Goal: Task Accomplishment & Management: Use online tool/utility

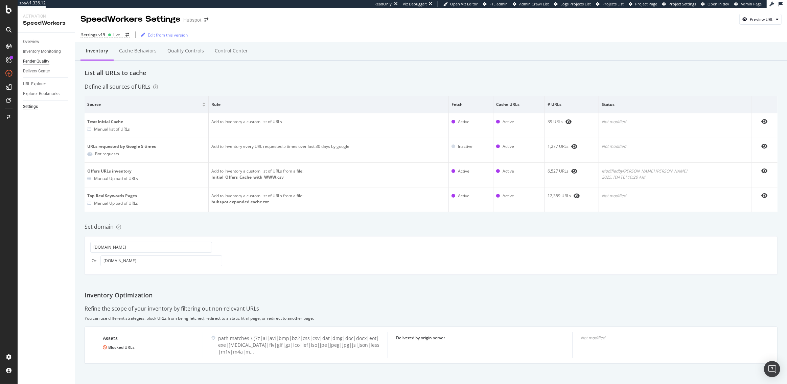
click at [42, 58] on div "Render Quality" at bounding box center [36, 61] width 26 height 7
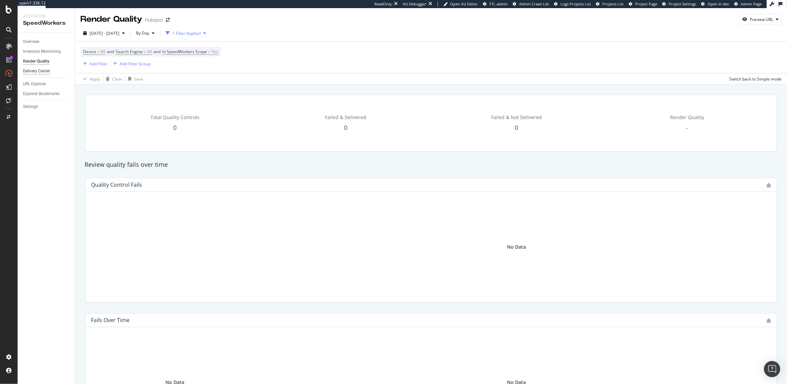
click at [35, 70] on div "Delivery Center" at bounding box center [36, 71] width 27 height 7
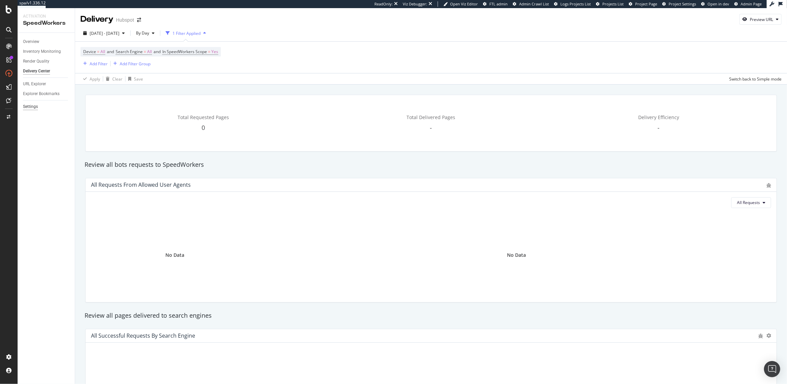
click at [31, 108] on div "Settings" at bounding box center [30, 106] width 15 height 7
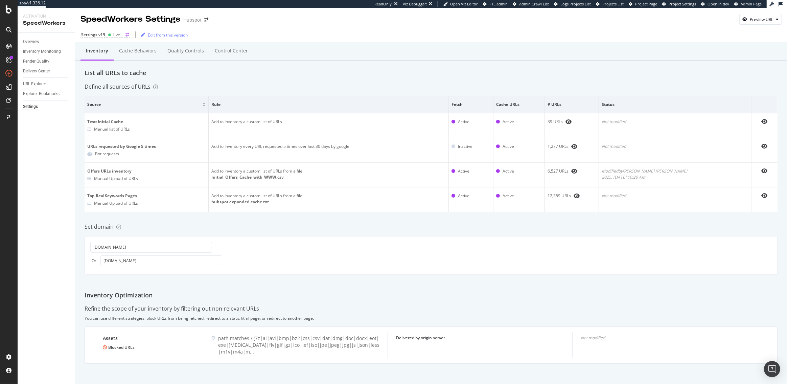
click at [113, 35] on div "Live" at bounding box center [116, 35] width 7 height 6
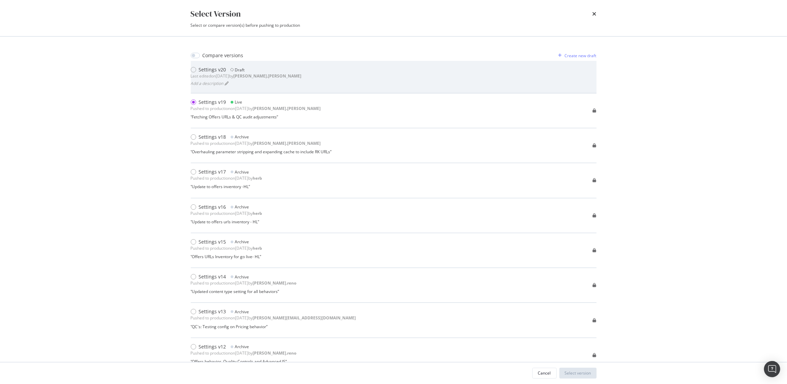
click at [220, 74] on div "Last edited on 2025 Aug 22nd by robert.salerno" at bounding box center [246, 76] width 111 height 6
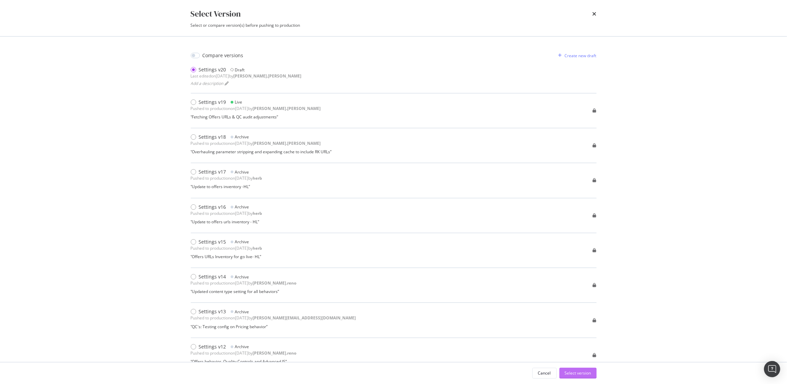
click at [579, 372] on div "Select version" at bounding box center [577, 373] width 26 height 6
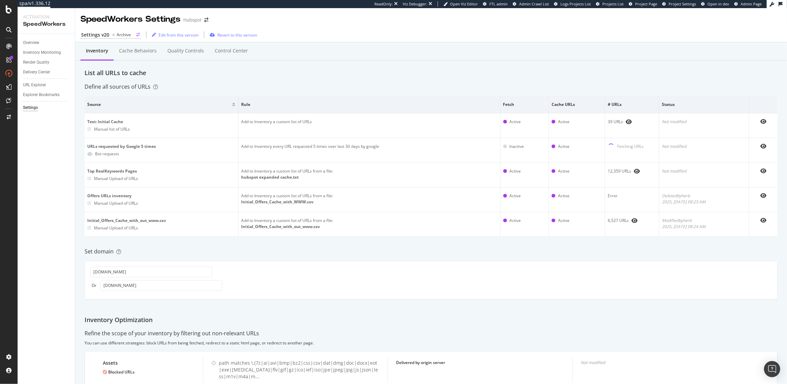
click at [107, 33] on div "Settings v20" at bounding box center [95, 34] width 28 height 7
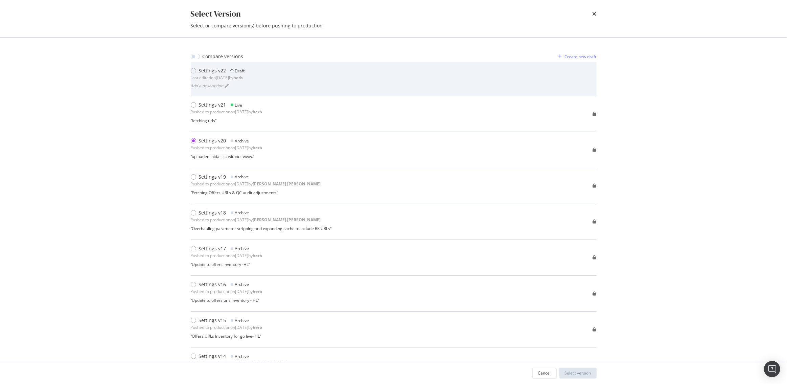
click at [206, 69] on div "Settings v22" at bounding box center [212, 70] width 27 height 7
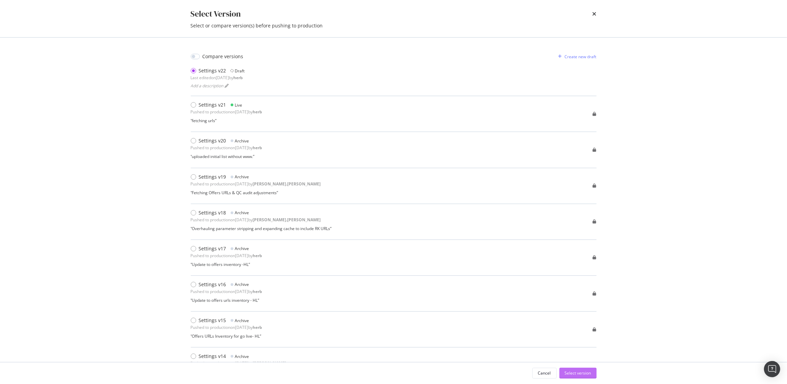
click at [584, 371] on div "Select version" at bounding box center [577, 373] width 26 height 6
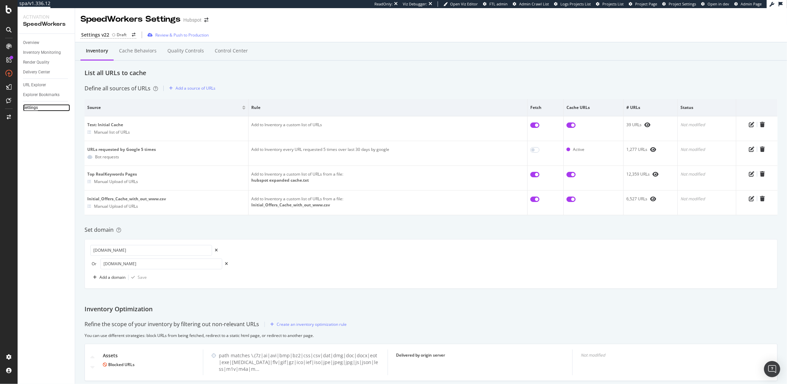
click at [34, 106] on div "Settings" at bounding box center [30, 107] width 15 height 7
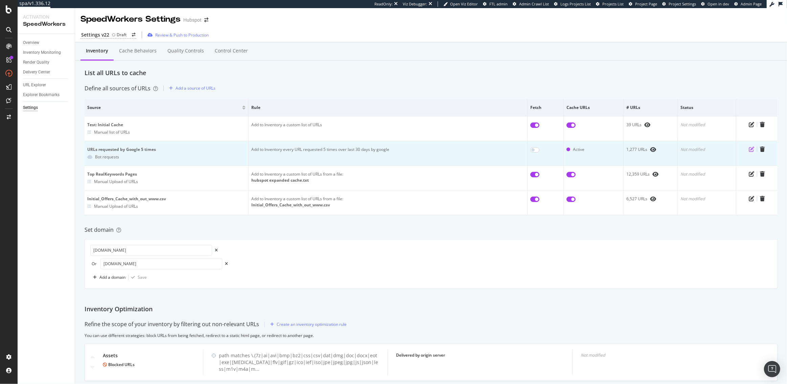
click at [752, 149] on icon "pen-to-square" at bounding box center [750, 148] width 5 height 5
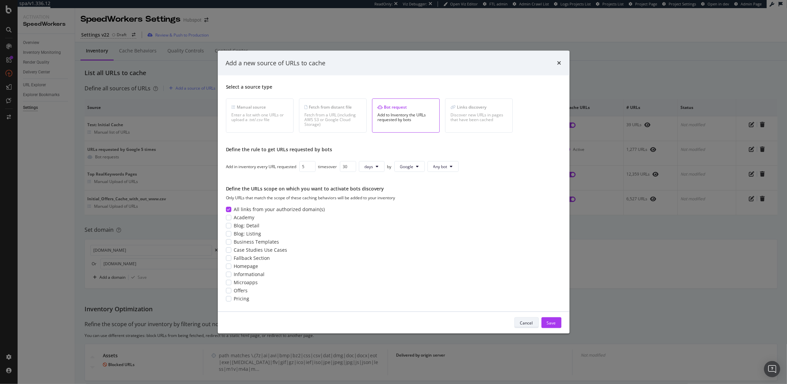
click at [528, 320] on div "Cancel" at bounding box center [526, 322] width 13 height 6
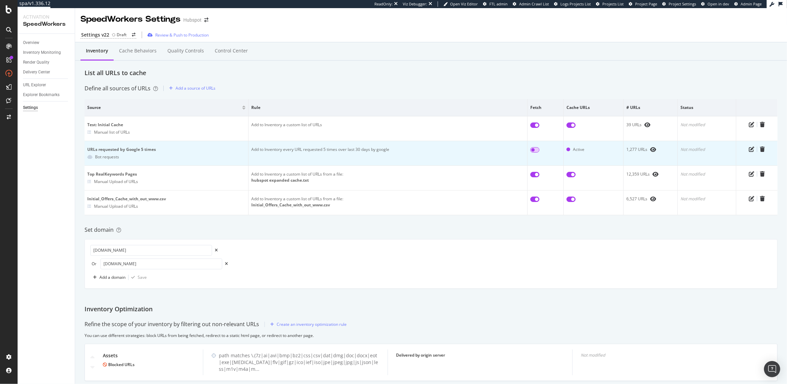
click at [534, 148] on input "checkbox" at bounding box center [534, 149] width 9 height 5
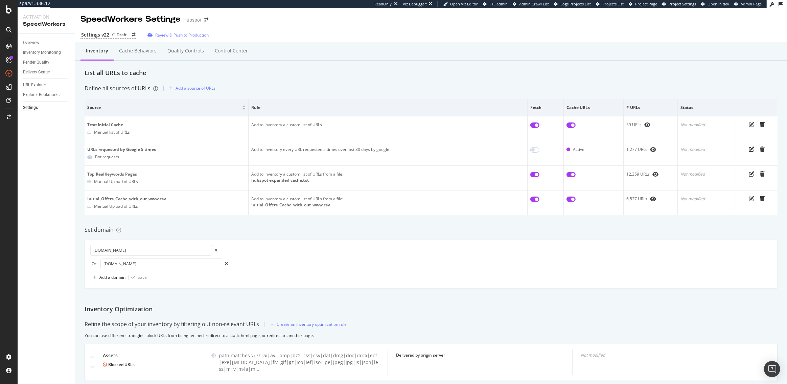
checkbox input "true"
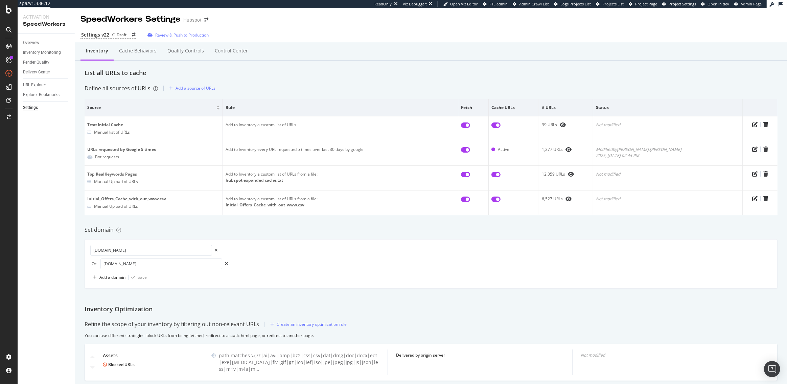
scroll to position [17, 0]
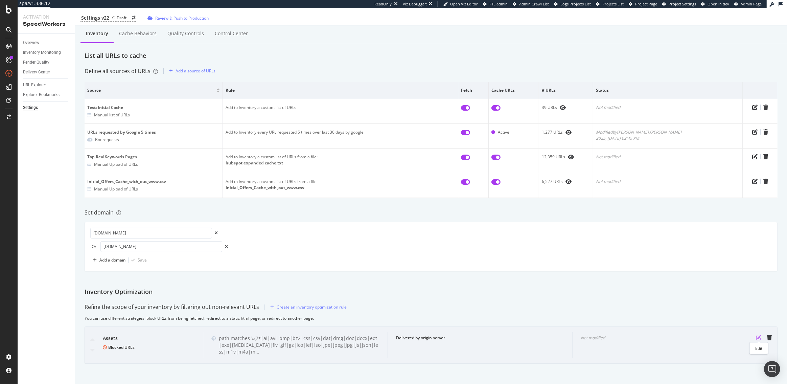
click at [759, 337] on icon "pen-to-square" at bounding box center [757, 337] width 5 height 5
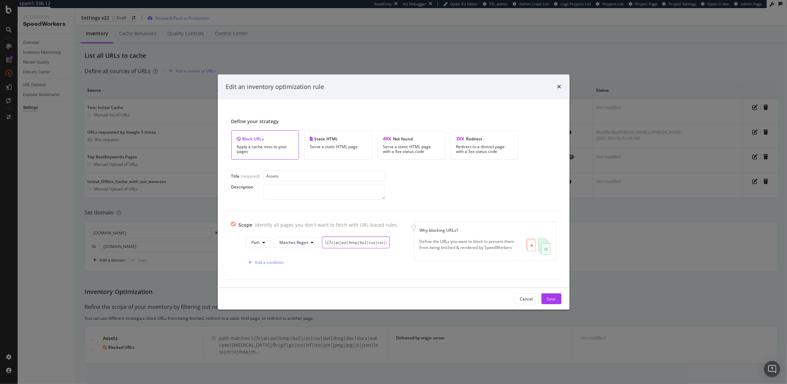
click at [352, 244] on input "\.(7z|ai|avi|bmp|bz2|css|csv|dat|dmg|doc|docx|eot|exe|flac|flv|gif|gz|ico|ief|i…" at bounding box center [356, 242] width 68 height 12
click at [560, 86] on icon "times" at bounding box center [559, 86] width 4 height 5
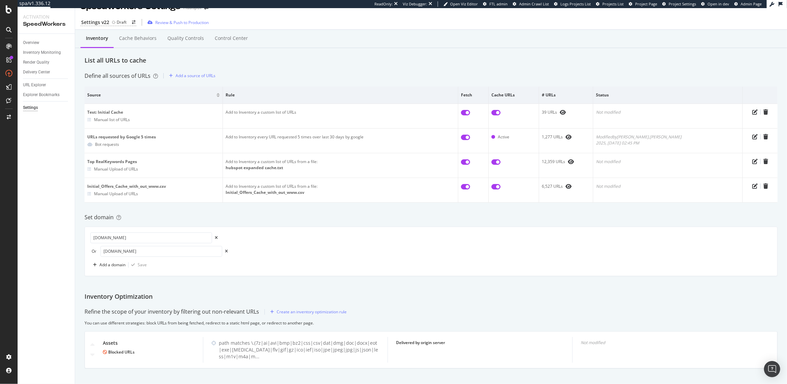
scroll to position [0, 0]
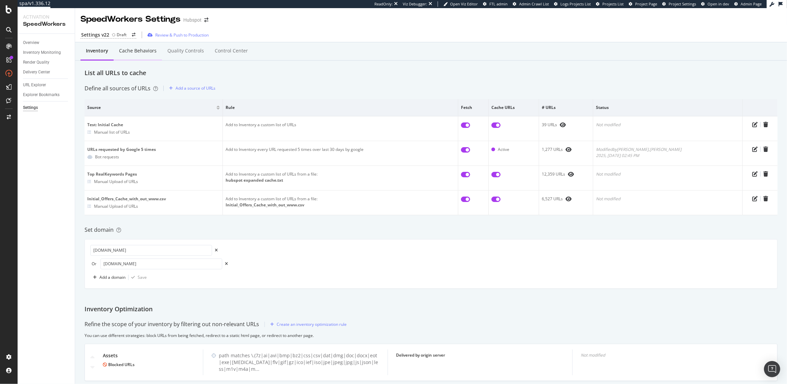
click at [138, 54] on div "Cache behaviors" at bounding box center [138, 51] width 48 height 19
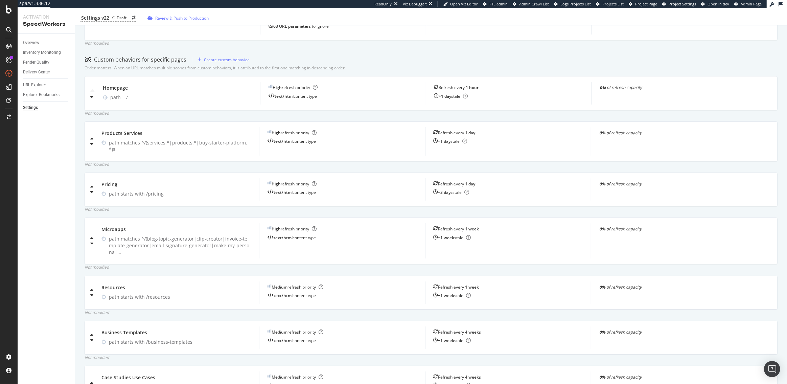
scroll to position [157, 0]
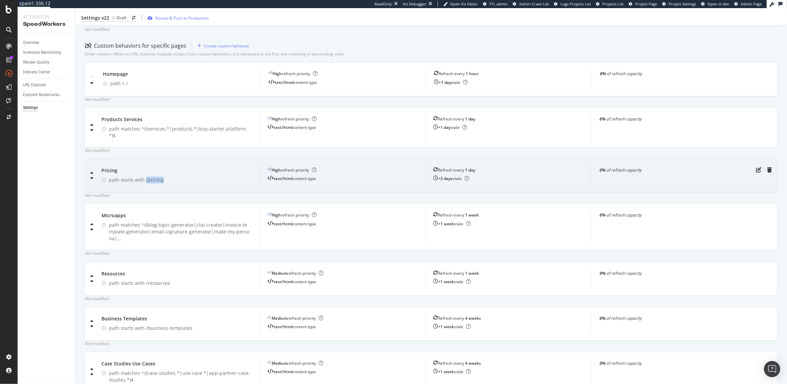
drag, startPoint x: 165, startPoint y: 225, endPoint x: 146, endPoint y: 226, distance: 18.6
click at [146, 183] on div "path starts with /pricing" at bounding box center [180, 179] width 142 height 7
copy div "/pricing"
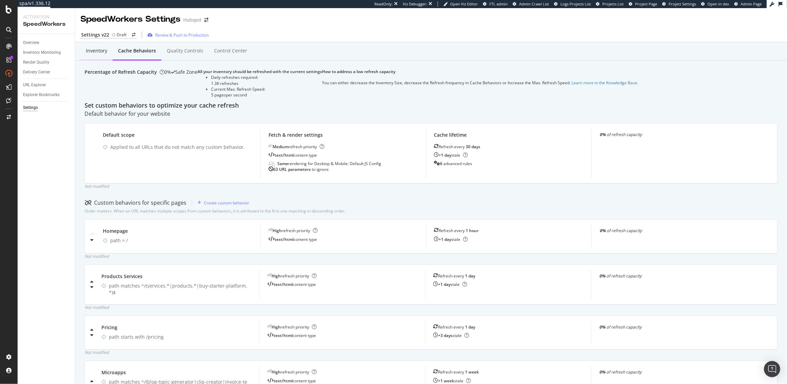
click at [102, 57] on div "Inventory" at bounding box center [96, 51] width 32 height 19
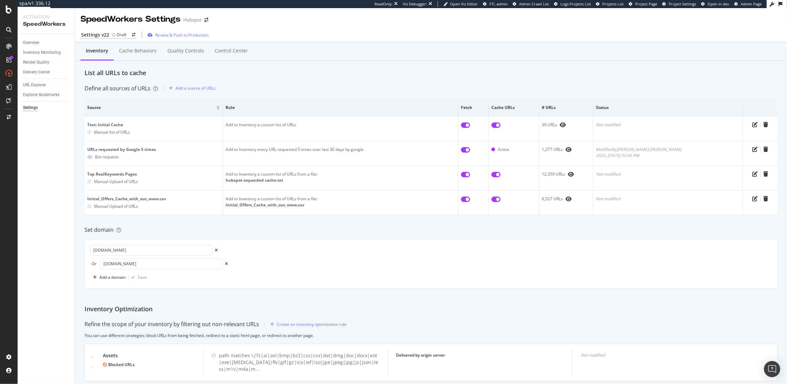
scroll to position [17, 0]
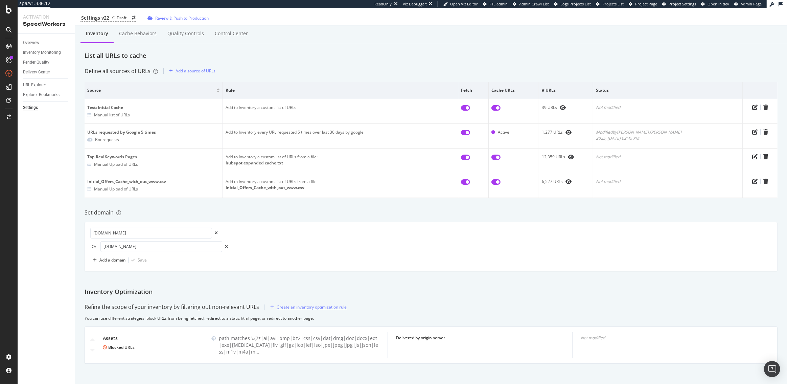
click at [323, 305] on div "Create an inventory optimization rule" at bounding box center [311, 307] width 70 height 6
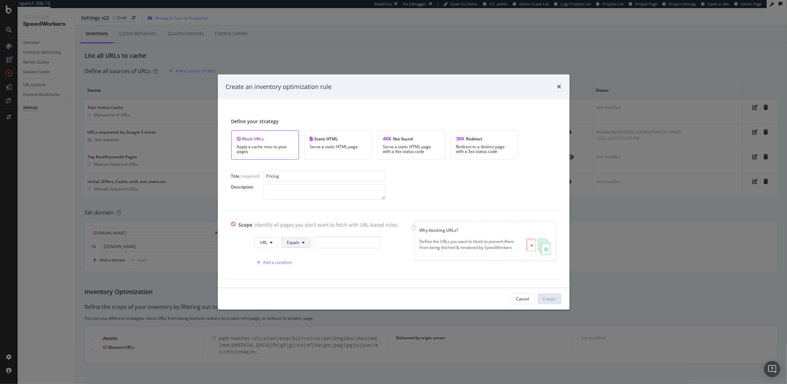
type input "Pricing"
click at [302, 244] on button "Equals" at bounding box center [295, 242] width 29 height 11
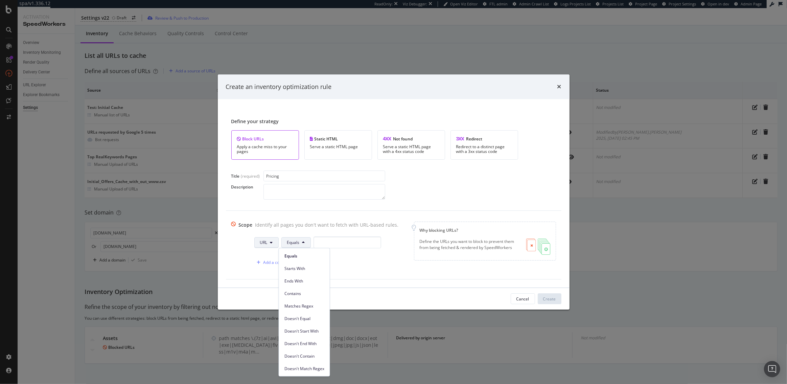
click at [266, 243] on button "URL" at bounding box center [266, 242] width 24 height 11
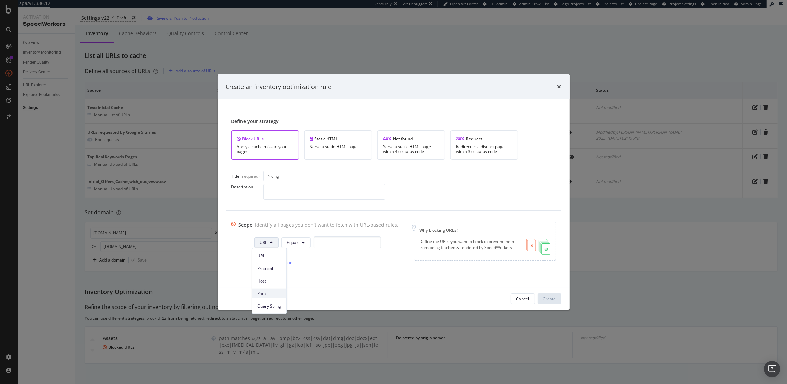
click at [264, 294] on span "Path" at bounding box center [270, 293] width 24 height 6
click at [296, 239] on button "Equals" at bounding box center [296, 242] width 29 height 11
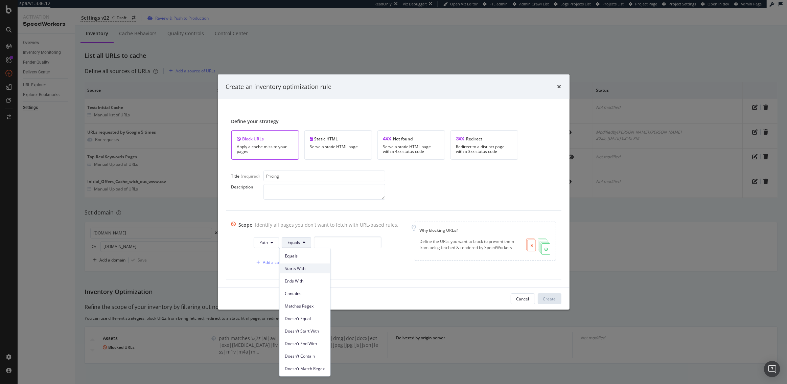
click at [296, 272] on div "Starts With" at bounding box center [304, 268] width 51 height 10
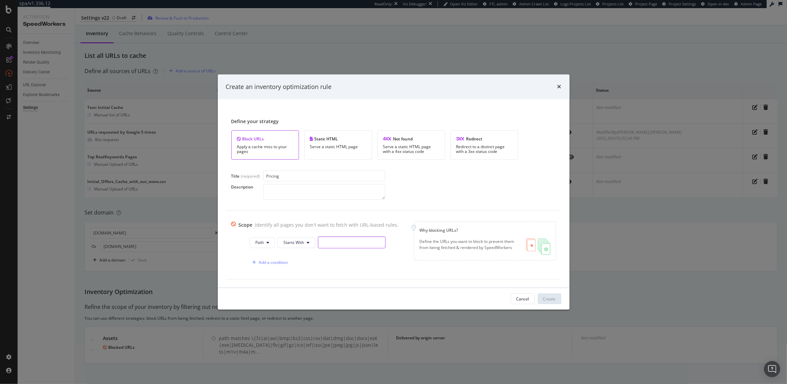
click at [326, 241] on input "modal" at bounding box center [352, 242] width 68 height 12
paste input "/pricing"
type input "/pricing"
click at [286, 177] on input "Pricing" at bounding box center [324, 175] width 122 height 11
click at [289, 176] on input "Pricing Page Exclusion" at bounding box center [324, 175] width 122 height 11
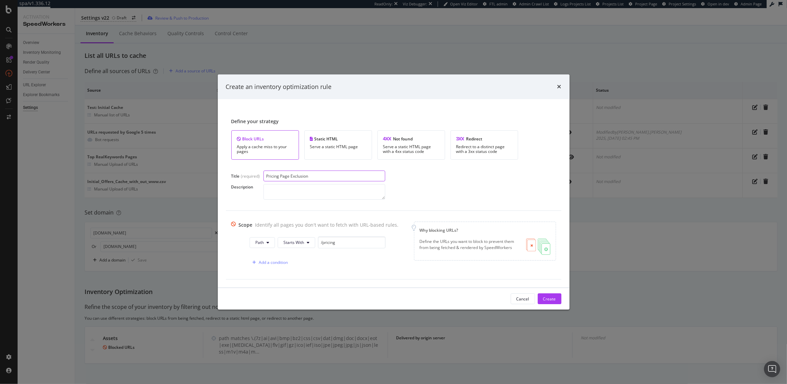
click at [309, 175] on input "Pricing Page Exclusion" at bounding box center [324, 175] width 122 height 11
click at [289, 176] on input "Pricing Page Exclusions" at bounding box center [324, 175] width 122 height 11
type input "Pricing Pages Exclusions"
click at [554, 298] on div "Create" at bounding box center [549, 299] width 13 height 6
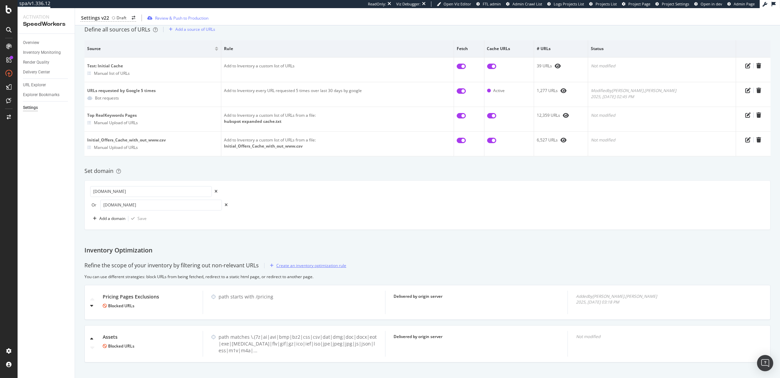
scroll to position [64, 0]
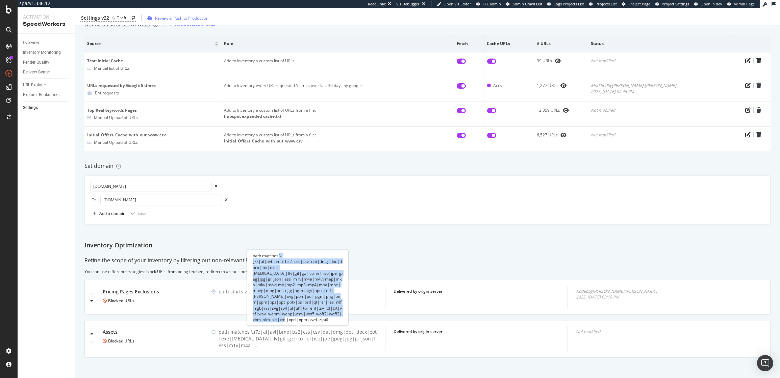
drag, startPoint x: 291, startPoint y: 320, endPoint x: 280, endPoint y: 262, distance: 59.3
click at [280, 262] on div "path matches \.(7z|ai|avi|bmp|bz2|css|csv|dat|dmg|doc|docx|eot|exe|flac|flv|gif…" at bounding box center [297, 287] width 101 height 76
copy div "\.(7z|ai|avi|bmp|bz2|css|csv|dat|dmg|doc|docx|eot|exe|flac|flv|gif|gz|ico|ief|i…"
drag, startPoint x: 299, startPoint y: 320, endPoint x: 280, endPoint y: 259, distance: 64.2
click at [280, 259] on div "path matches \.(7z|ai|avi|bmp|bz2|css|csv|dat|dmg|doc|docx|eot|exe|flac|flv|gif…" at bounding box center [297, 287] width 101 height 76
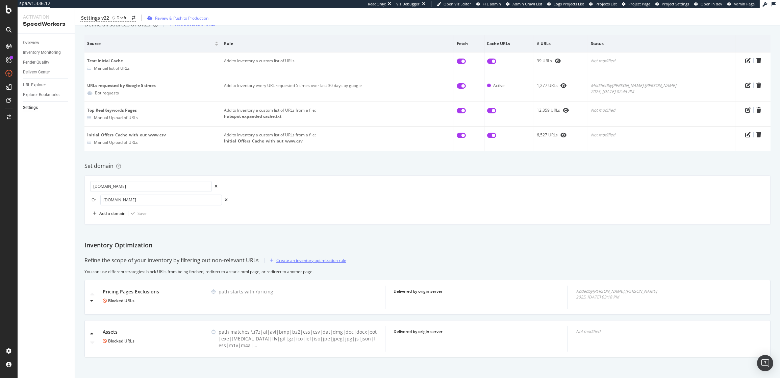
click at [307, 258] on div "Create an inventory optimization rule" at bounding box center [311, 260] width 70 height 6
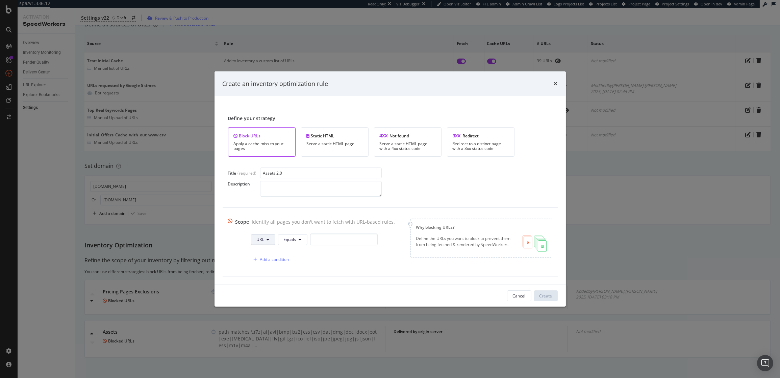
type input "Assets 2.0"
click at [260, 238] on span "URL" at bounding box center [260, 239] width 7 height 6
click at [261, 290] on span "Path" at bounding box center [266, 290] width 24 height 6
click at [291, 240] on span "Equals" at bounding box center [290, 239] width 13 height 6
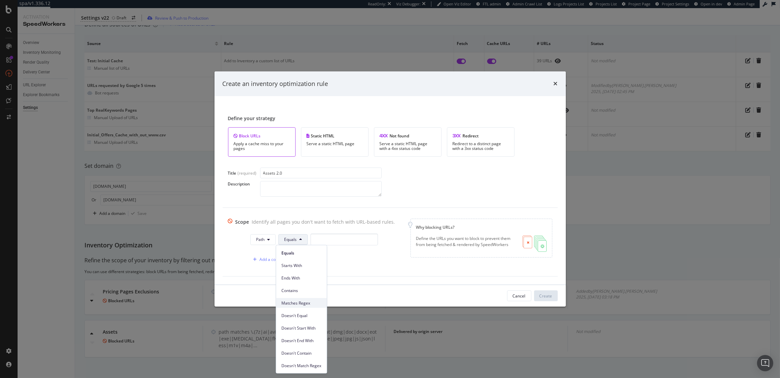
click at [297, 298] on div "Matches Regex" at bounding box center [301, 303] width 51 height 10
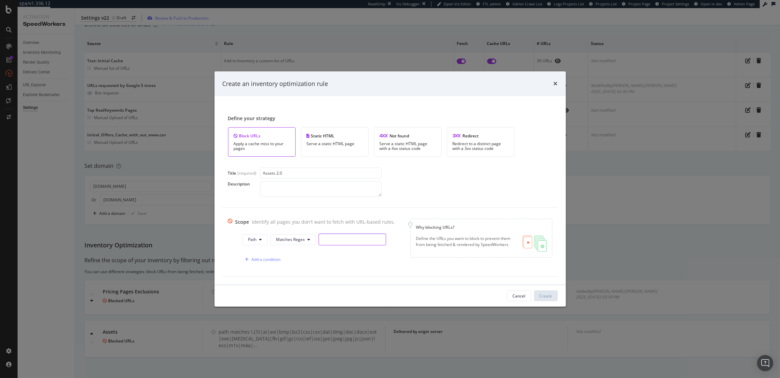
click at [326, 239] on input "modal" at bounding box center [353, 239] width 68 height 12
paste input "^(?:.*(?:/static|/_hcms/forms/|/rss/feed).*)$"
click at [323, 242] on input "^(?:.*(?:/static|/_hcms/forms/|/rss/feed).*)$" at bounding box center [353, 239] width 68 height 12
type input "^(?:.*(?:/static-|/_hcms/forms/|/rss/feed).*)$"
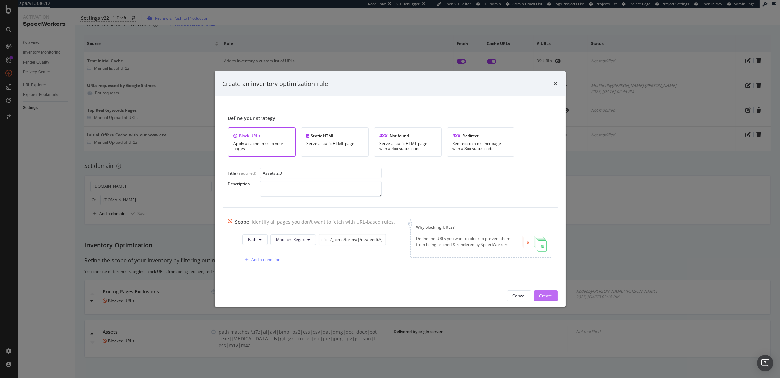
scroll to position [0, 0]
click at [547, 297] on div "Create" at bounding box center [546, 296] width 13 height 6
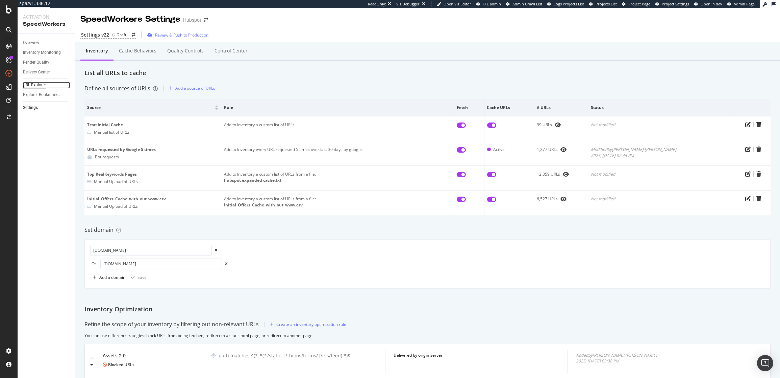
click at [28, 88] on div "URL Explorer" at bounding box center [34, 84] width 23 height 7
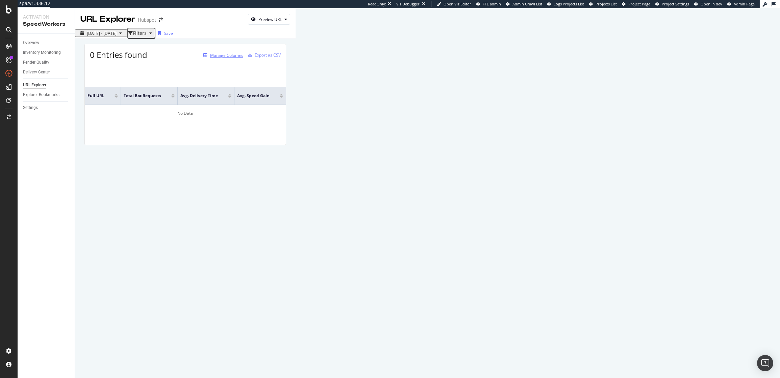
click at [243, 58] on div "Manage Columns" at bounding box center [226, 55] width 33 height 6
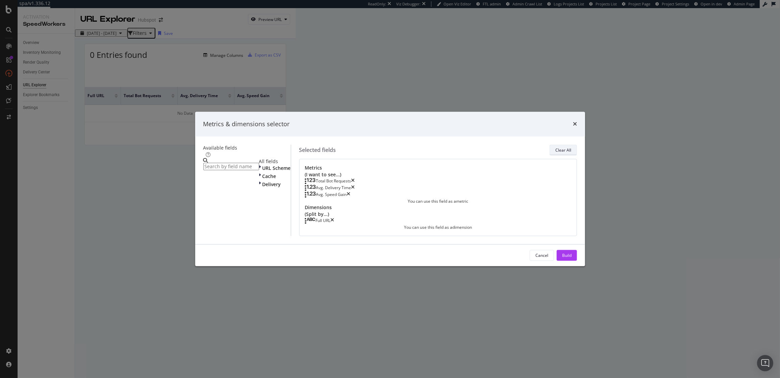
click at [556, 147] on div "Clear All" at bounding box center [564, 150] width 16 height 6
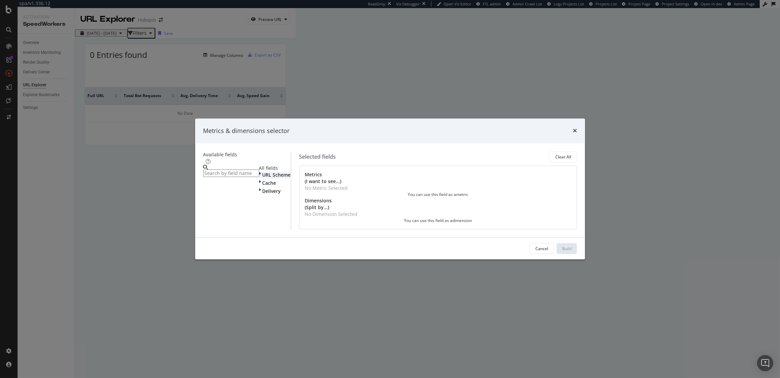
click at [272, 172] on span "URL Scheme" at bounding box center [276, 175] width 28 height 6
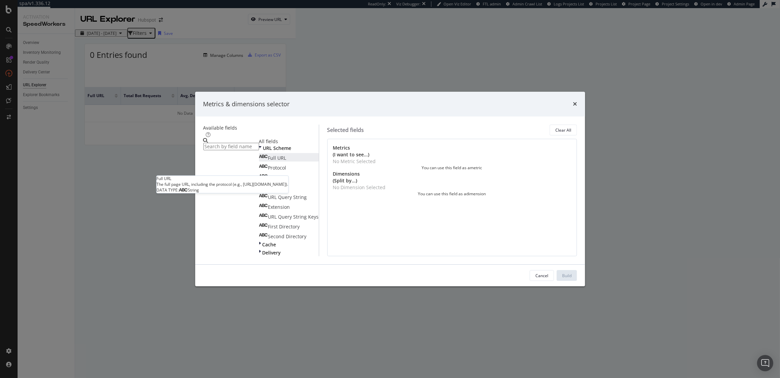
click at [275, 154] on span "Full URL" at bounding box center [277, 157] width 18 height 6
click at [562, 280] on div "Build" at bounding box center [566, 275] width 9 height 10
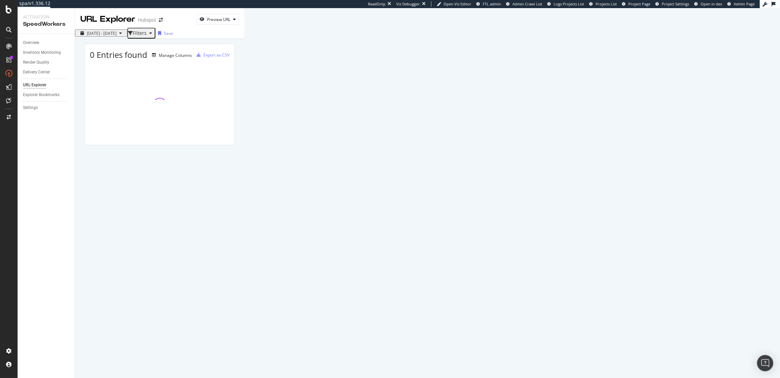
click at [147, 31] on div "Filters" at bounding box center [140, 32] width 14 height 5
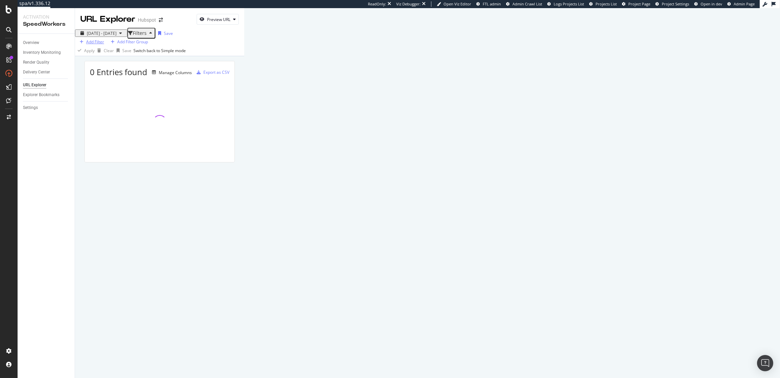
click at [91, 45] on div "Add Filter" at bounding box center [95, 42] width 18 height 6
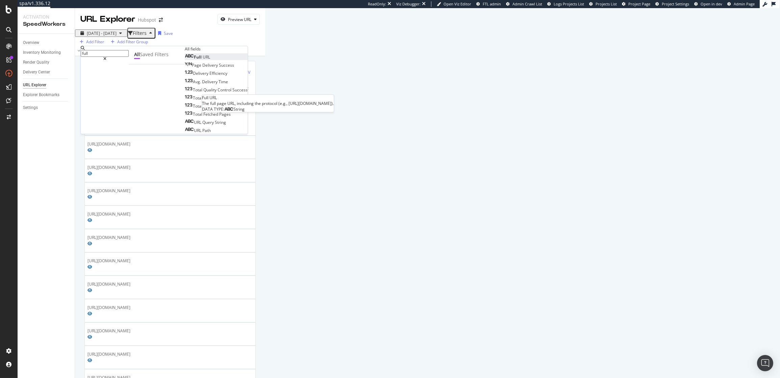
type input "full"
click at [203, 60] on span "URL" at bounding box center [206, 57] width 7 height 6
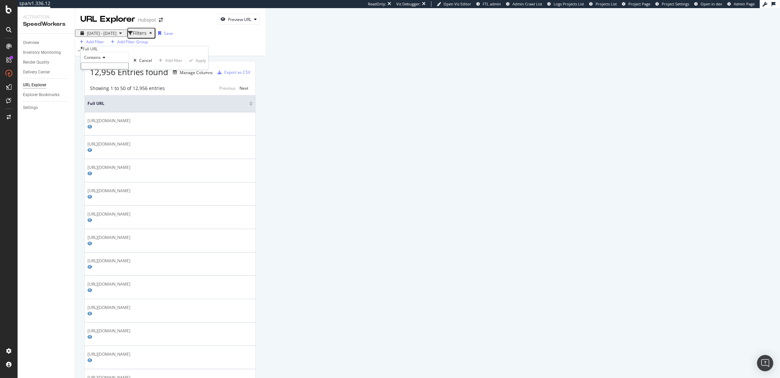
click at [97, 70] on input "text" at bounding box center [105, 66] width 48 height 7
type input "offers.hub"
click at [196, 66] on div "Apply" at bounding box center [201, 63] width 10 height 6
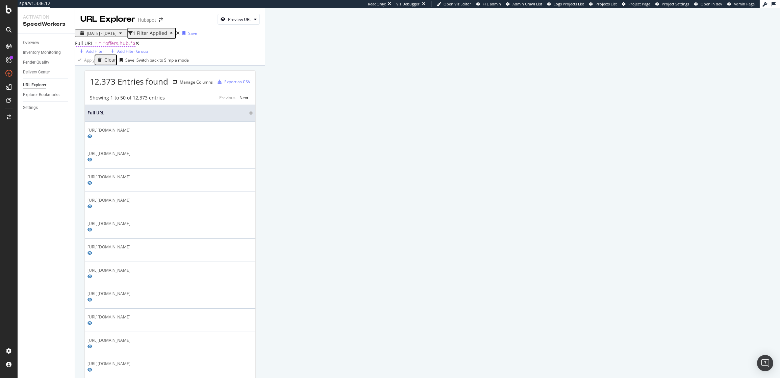
click at [118, 46] on span "^.*offers.hub.*$" at bounding box center [117, 43] width 37 height 6
click at [90, 69] on input "offers.hub" at bounding box center [105, 65] width 48 height 7
type input "//offers.hub"
click at [196, 65] on div "Apply" at bounding box center [201, 62] width 10 height 6
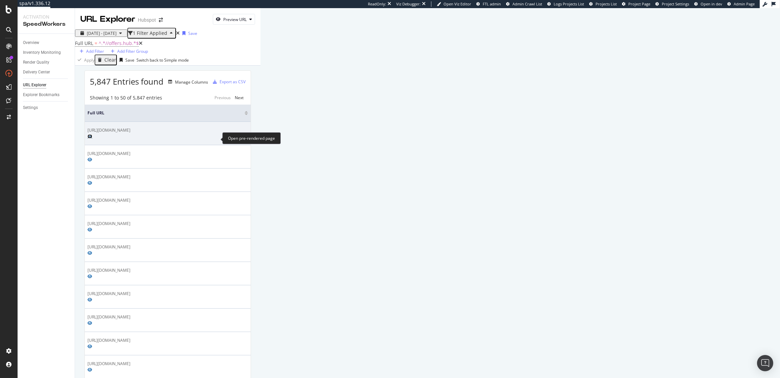
click at [92, 138] on icon "Preview https://offers.hubspot.com/products/non-profit-demo-of-hubspot" at bounding box center [90, 136] width 5 height 4
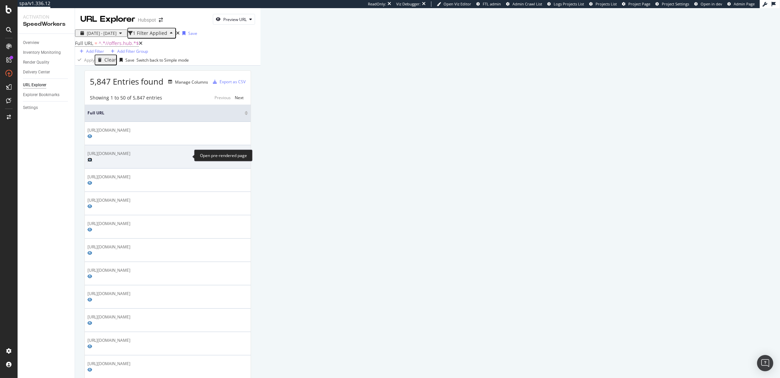
click at [92, 158] on icon "Preview https://offers.hubspot.com/free-trial-var-prospects" at bounding box center [90, 160] width 5 height 4
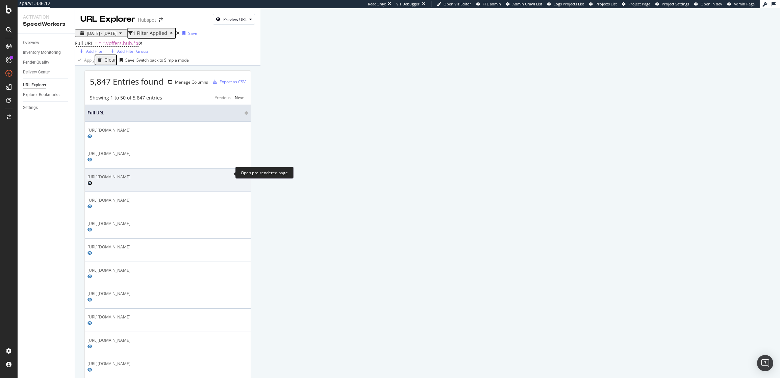
click at [92, 181] on icon "Preview https://offers.hubspot.com/how-to-kickstart-an-abm-strategy-in-hubspot" at bounding box center [90, 183] width 5 height 4
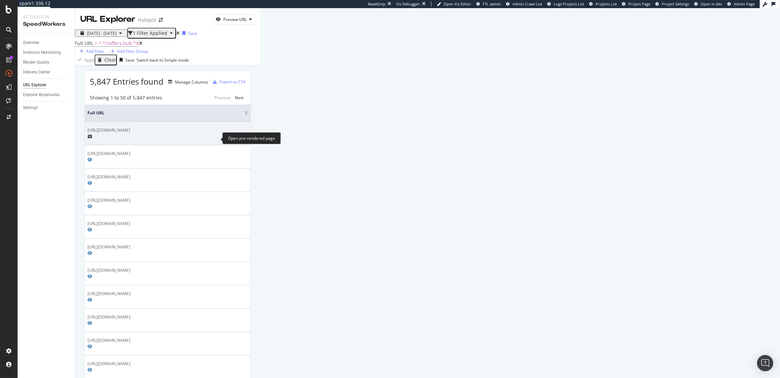
click at [92, 138] on icon "Preview https://offers.hubspot.com/products/non-profit-demo-of-hubspot" at bounding box center [90, 136] width 5 height 4
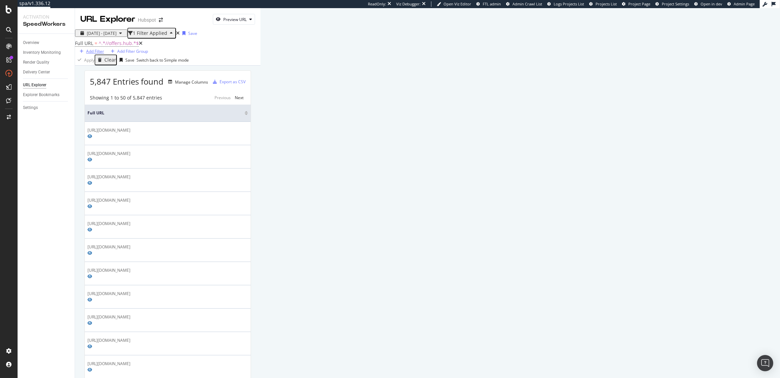
click at [104, 51] on div "Add Filter" at bounding box center [95, 51] width 18 height 6
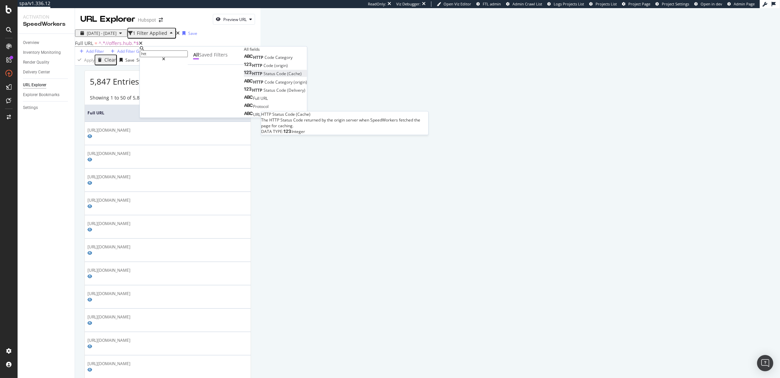
type input "htt"
click at [264, 77] on span "Status" at bounding box center [270, 74] width 13 height 6
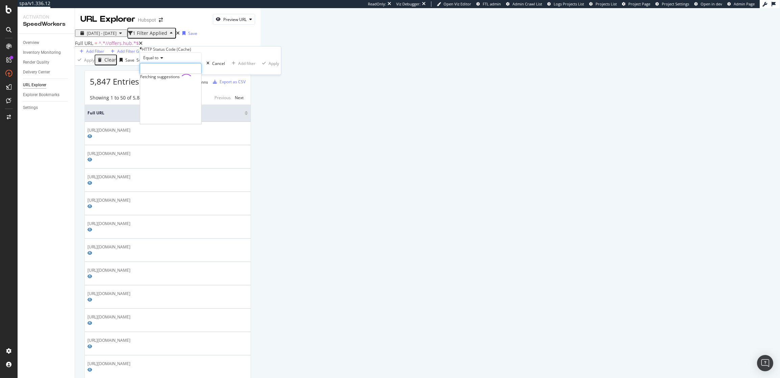
click at [174, 75] on input "number" at bounding box center [171, 68] width 62 height 11
click at [178, 81] on span "200" at bounding box center [160, 78] width 36 height 6
type input "200"
click at [269, 66] on div "Apply" at bounding box center [274, 64] width 10 height 6
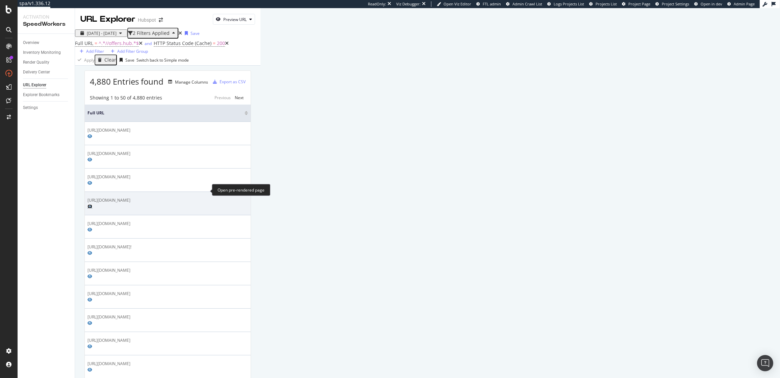
click at [92, 204] on icon "Preview https://offers.hubspot.com/products-outshine-predecessors" at bounding box center [90, 206] width 5 height 4
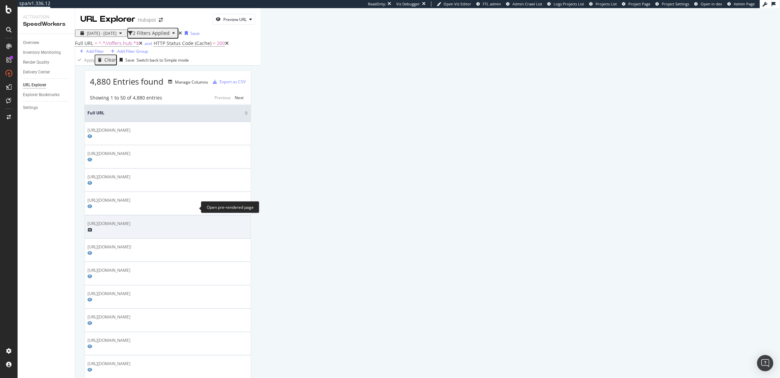
click at [92, 227] on icon "Preview https://offers.hubspot.com/apac-spring-spotlight-2025" at bounding box center [90, 229] width 5 height 4
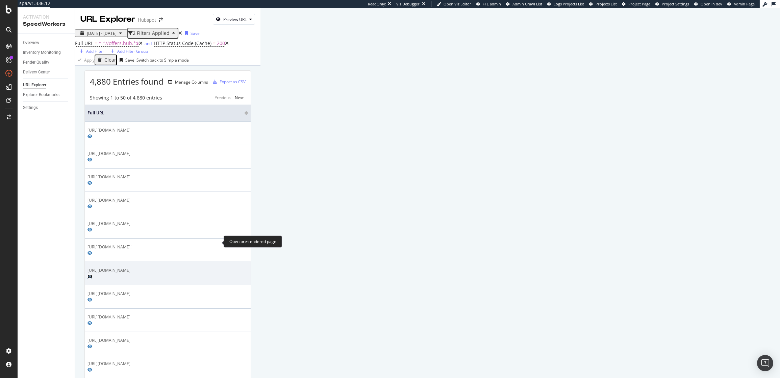
click at [92, 274] on icon "Preview https://offers.hubspot.com/essential-guide-internet-marketing-org" at bounding box center [90, 276] width 5 height 4
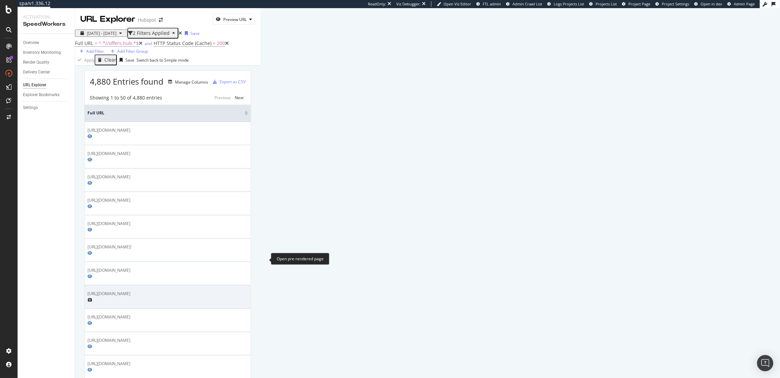
click at [92, 297] on icon "Preview https://offers.hubspot.com/how-to-convert-more-website-visitors-to-lead…" at bounding box center [90, 299] width 5 height 4
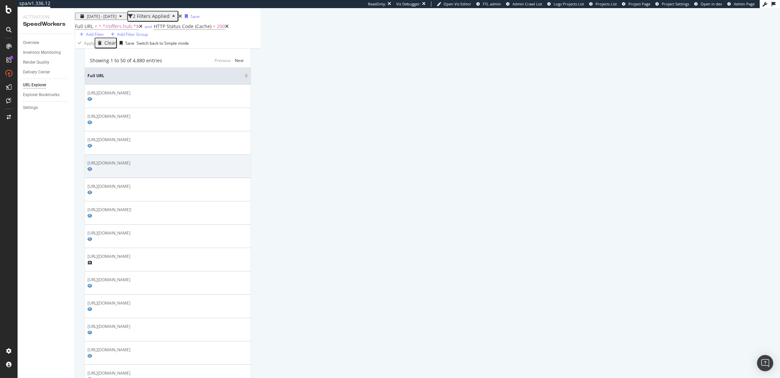
scroll to position [42, 0]
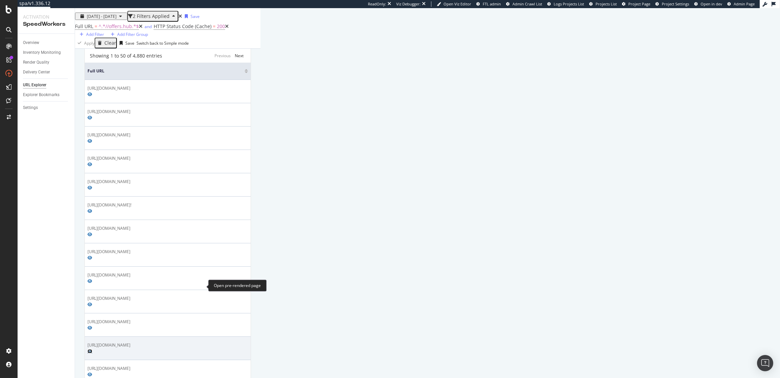
click at [92, 349] on icon "Preview https://offers.hubspot.com/thank-you/mobile-website-ima" at bounding box center [90, 351] width 5 height 4
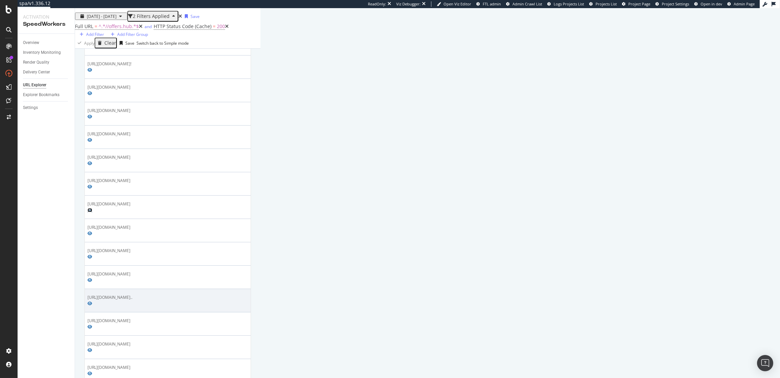
scroll to position [184, 0]
drag, startPoint x: 248, startPoint y: 299, endPoint x: 240, endPoint y: 299, distance: 7.8
copy div "xlsx"
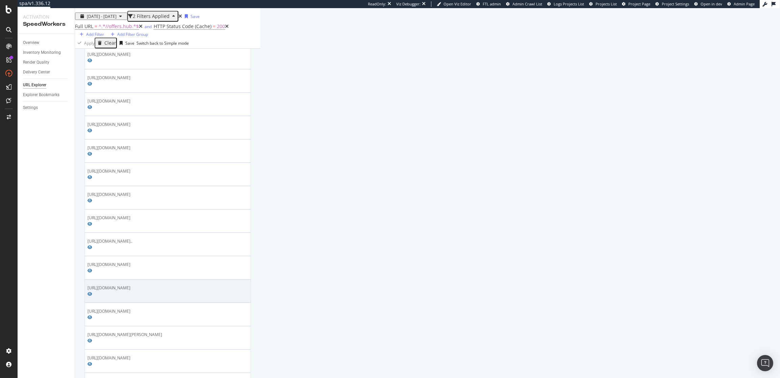
scroll to position [240, 0]
drag, startPoint x: 171, startPoint y: 278, endPoint x: 139, endPoint y: 277, distance: 31.4
drag, startPoint x: 170, startPoint y: 277, endPoint x: 138, endPoint y: 276, distance: 32.5
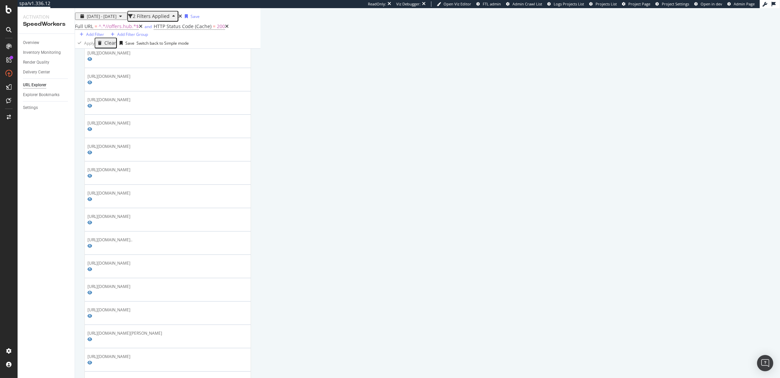
copy div "/hs-fs/hub/53/file"
drag, startPoint x: 171, startPoint y: 278, endPoint x: 139, endPoint y: 276, distance: 32.5
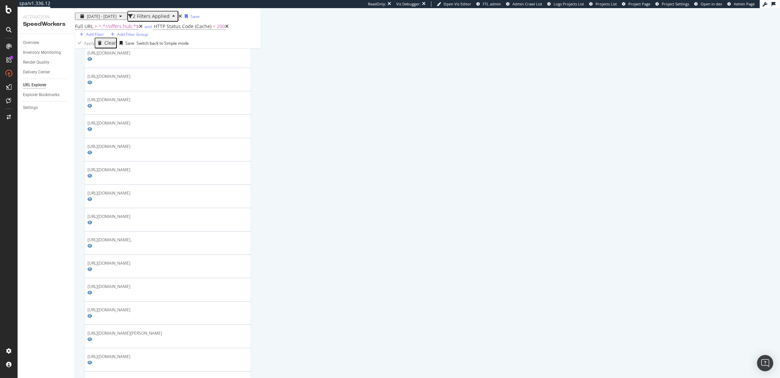
copy div "/hs-fs/hub/53/file"
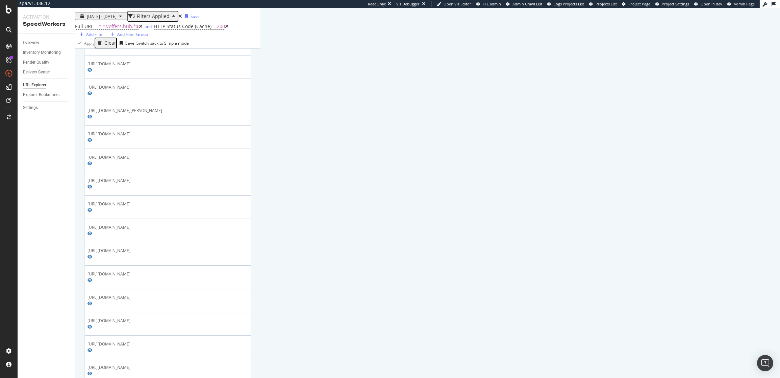
scroll to position [465, 0]
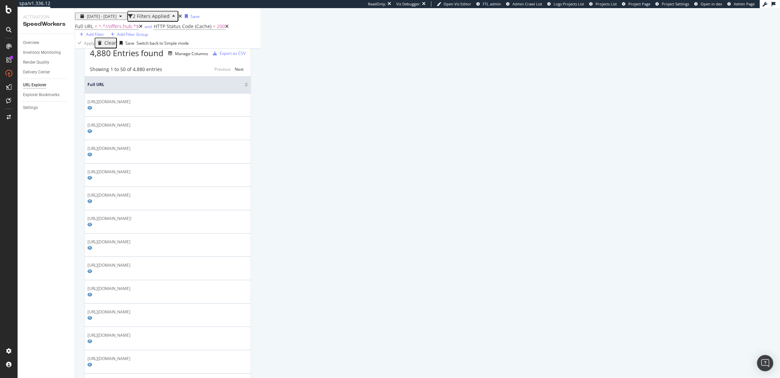
scroll to position [0, 0]
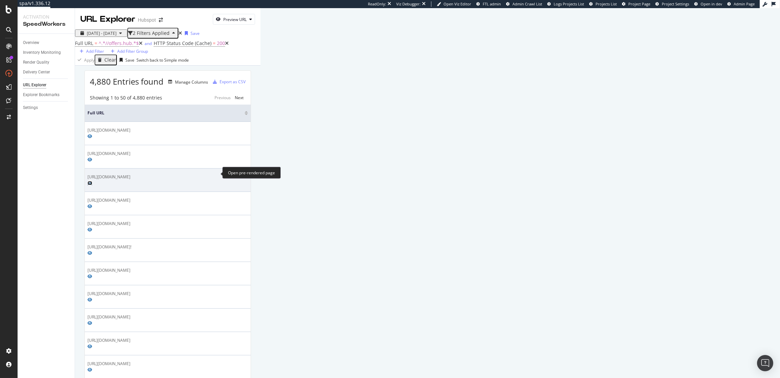
click at [92, 181] on icon "Preview https://offers.hubspot.com/products/non-profit-demo-of-hubspot" at bounding box center [90, 183] width 5 height 4
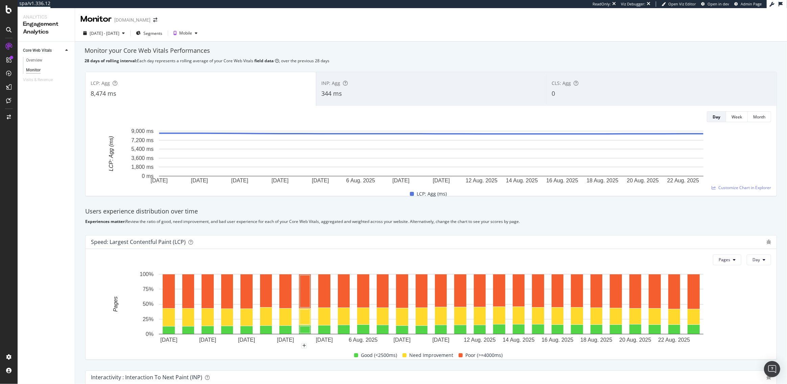
click at [575, 99] on div "CLS: Agg 0" at bounding box center [661, 89] width 230 height 30
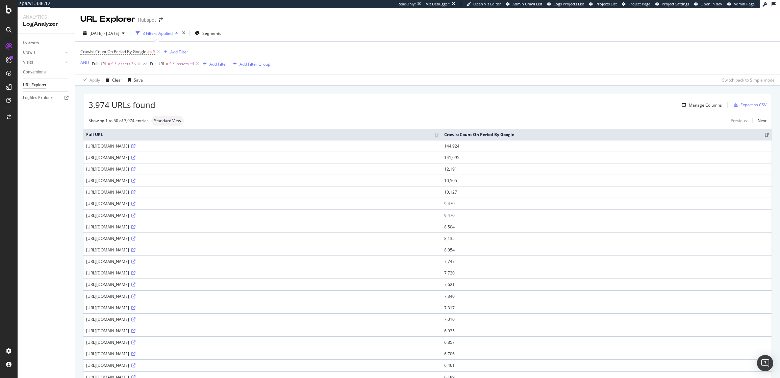
click at [180, 51] on div "Add Filter" at bounding box center [179, 52] width 18 height 6
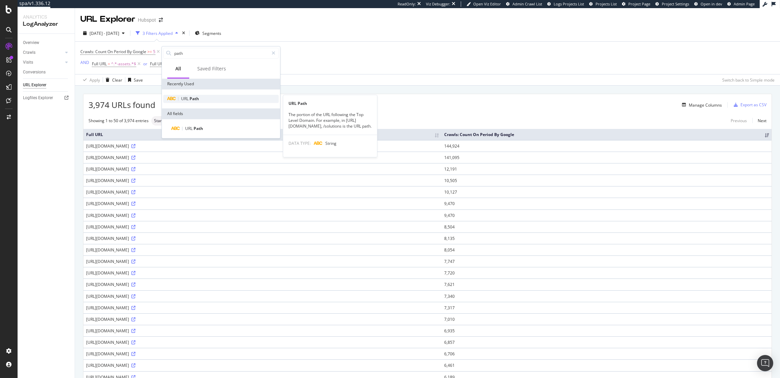
type input "path"
click at [199, 100] on div "URL Path" at bounding box center [221, 99] width 116 height 8
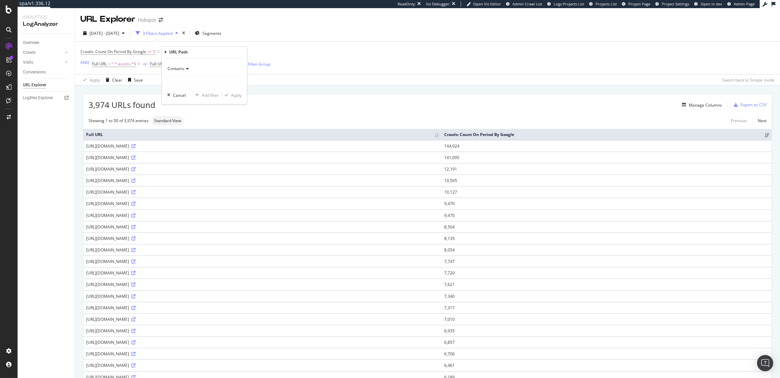
click at [180, 68] on span "Contains" at bounding box center [176, 69] width 17 height 6
click at [193, 160] on span "Doesn't match regex" at bounding box center [190, 162] width 39 height 6
click at [199, 88] on div "Doesn't match regex Cancel Add filter Apply" at bounding box center [204, 81] width 85 height 46
click at [199, 82] on input "text" at bounding box center [205, 81] width 74 height 11
paste input "\.(7z|ai|avi|bmp|bz2|css|csv|dat|dmg|doc|docx|eot|exe|flac|flv|gif|gz|ico|ief|i…"
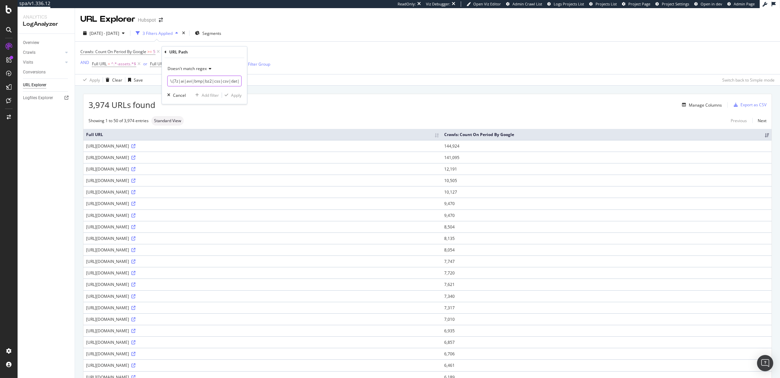
scroll to position [0, 777]
type input "\.(7z|ai|avi|bmp|bz2|css|csv|dat|dmg|doc|docx|eot|exe|flac|flv|gif|gz|ico|ief|i…"
click at [239, 96] on div "Apply" at bounding box center [236, 95] width 10 height 6
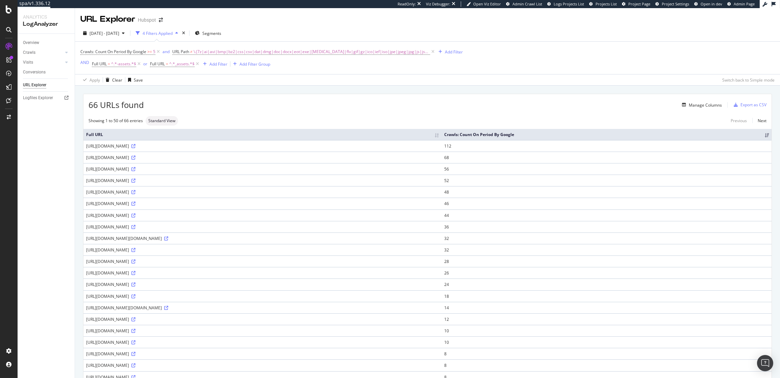
drag, startPoint x: 185, startPoint y: 308, endPoint x: 173, endPoint y: 308, distance: 11.5
click at [173, 299] on div "https://www.hubspot.com/foundations-assets/static-1.1929" at bounding box center [262, 296] width 353 height 6
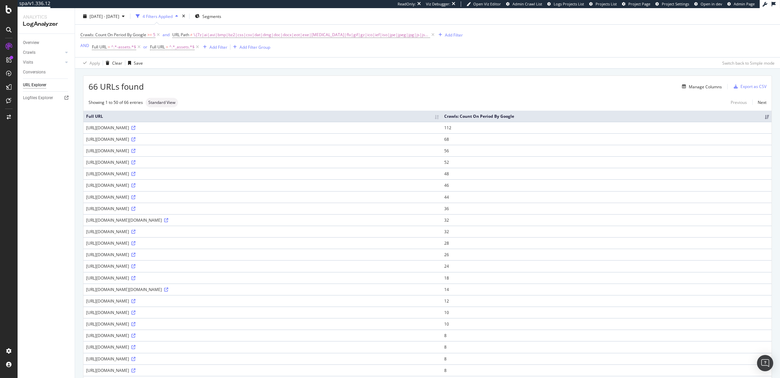
scroll to position [21, 0]
copy div "/static"
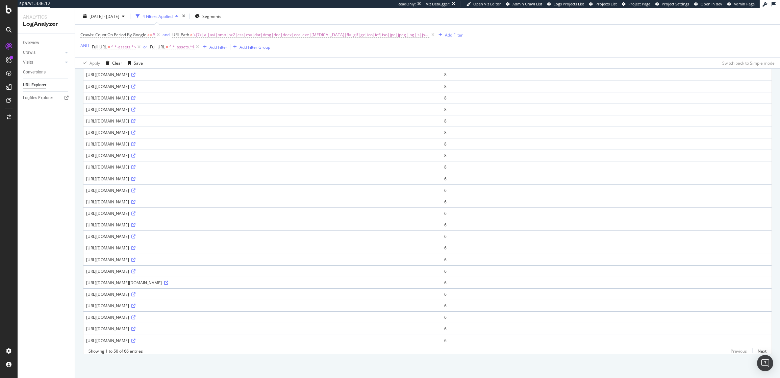
scroll to position [0, 0]
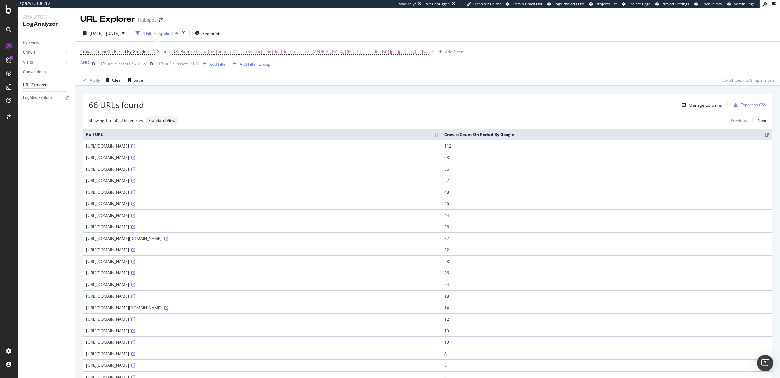
click at [157, 52] on icon at bounding box center [158, 51] width 6 height 7
click at [140, 65] on icon at bounding box center [139, 64] width 6 height 7
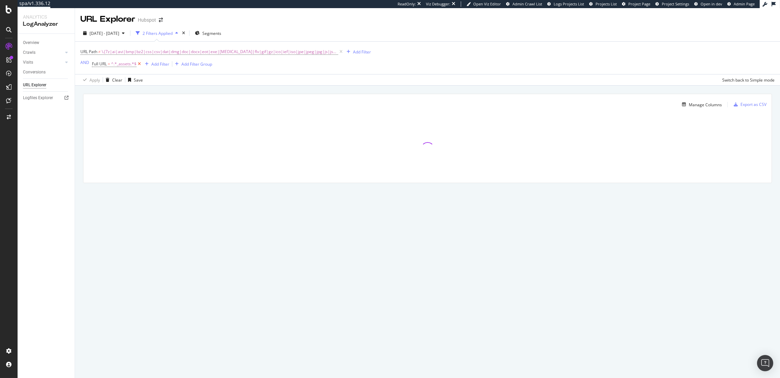
click at [139, 65] on icon at bounding box center [140, 64] width 6 height 7
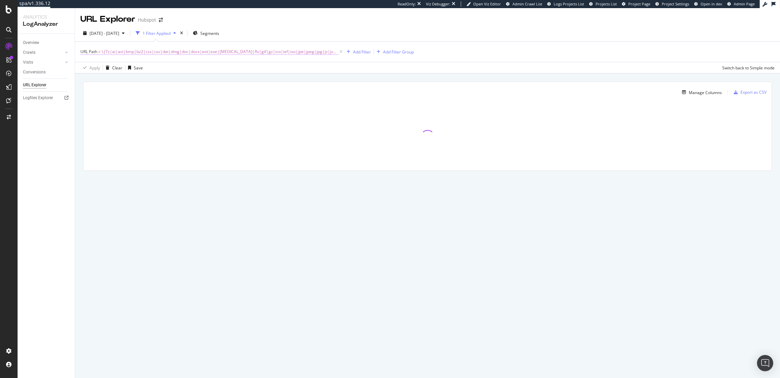
click at [210, 55] on span "\.(7z|ai|avi|bmp|bz2|css|csv|dat|dmg|doc|docx|eot|exe|flac|flv|gif|gz|ico|ief|i…" at bounding box center [220, 51] width 237 height 9
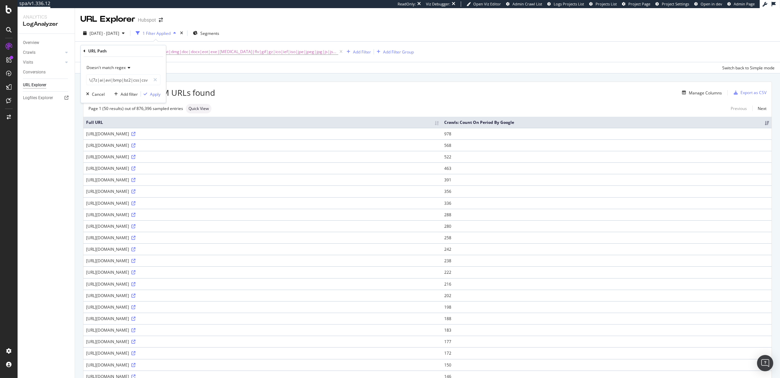
click at [214, 72] on div "Apply Clear Save Switch back to Simple mode" at bounding box center [427, 67] width 705 height 11
click at [359, 51] on div "Add Filter" at bounding box center [362, 52] width 18 height 6
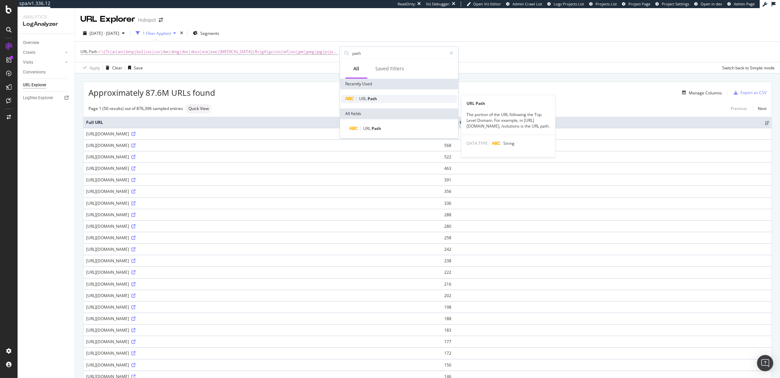
click at [366, 96] on span "URL" at bounding box center [363, 99] width 8 height 6
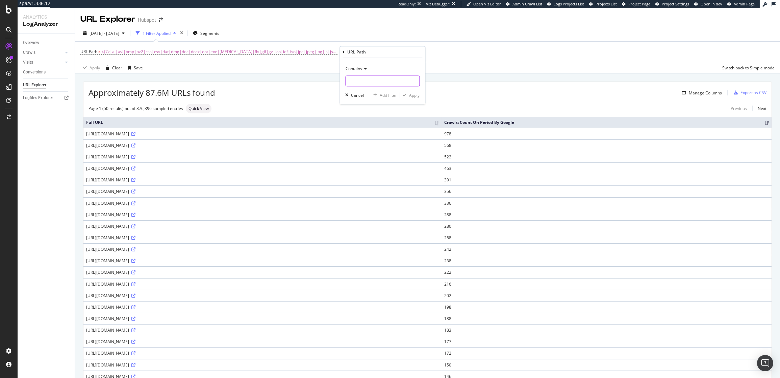
click at [362, 80] on input "text" at bounding box center [383, 81] width 74 height 11
type input "api"
click at [413, 94] on div "Apply" at bounding box center [414, 95] width 10 height 6
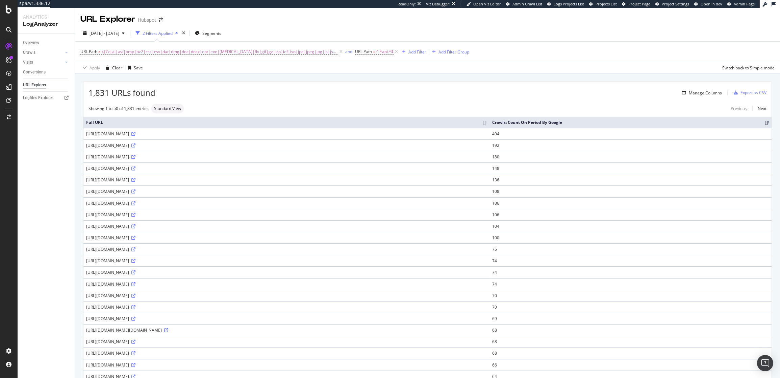
scroll to position [6, 0]
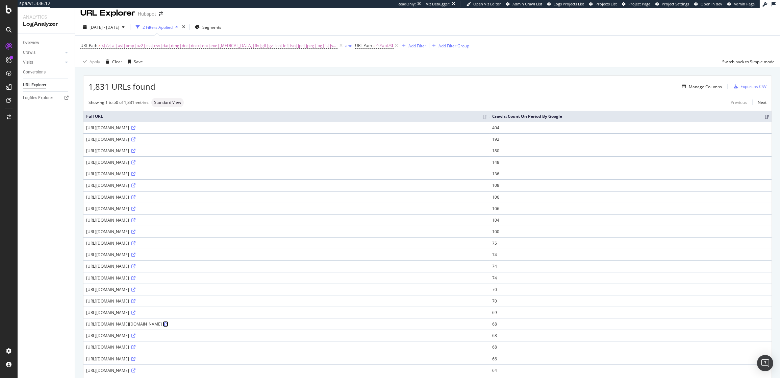
click at [168, 324] on icon at bounding box center [166, 324] width 4 height 4
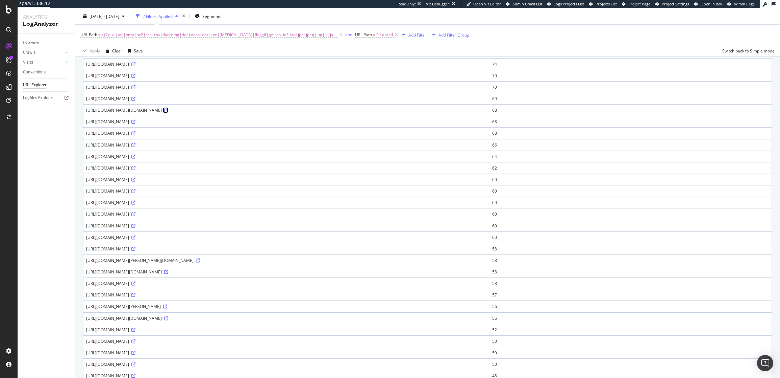
scroll to position [357, 0]
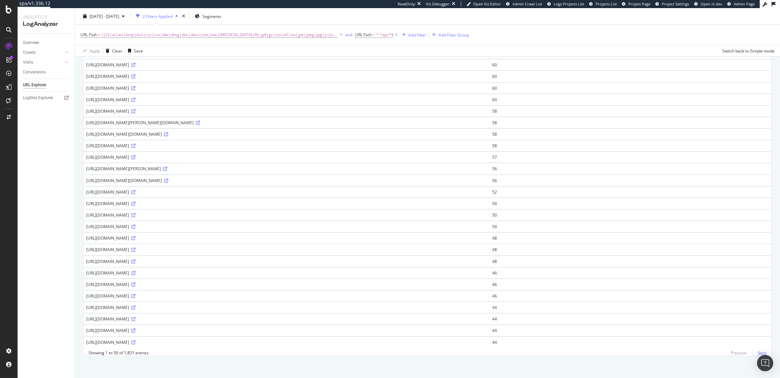
click at [760, 349] on link "Next" at bounding box center [760, 352] width 14 height 10
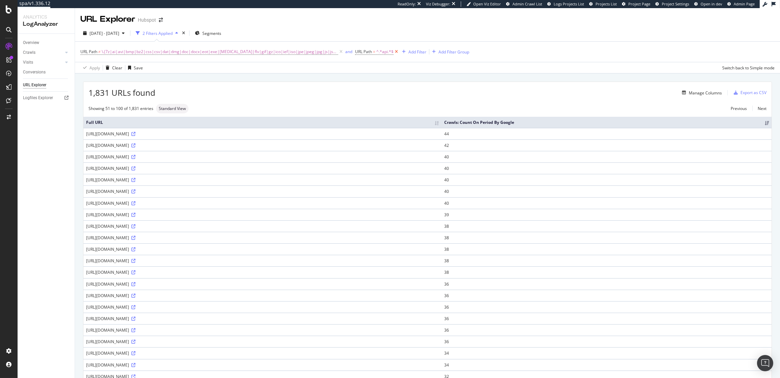
click at [394, 51] on icon at bounding box center [397, 51] width 6 height 7
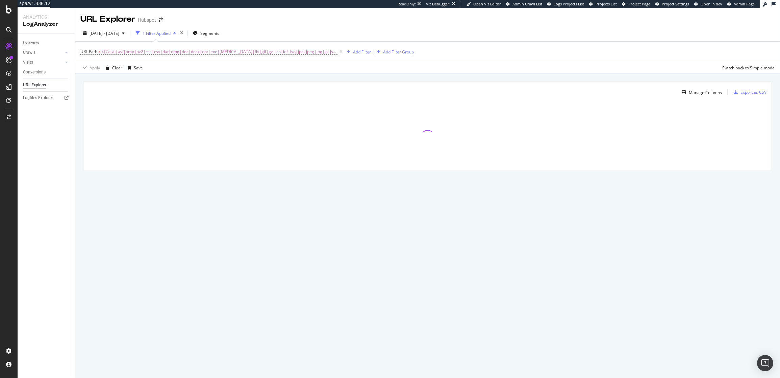
click at [394, 50] on div "Add Filter Group" at bounding box center [398, 52] width 31 height 6
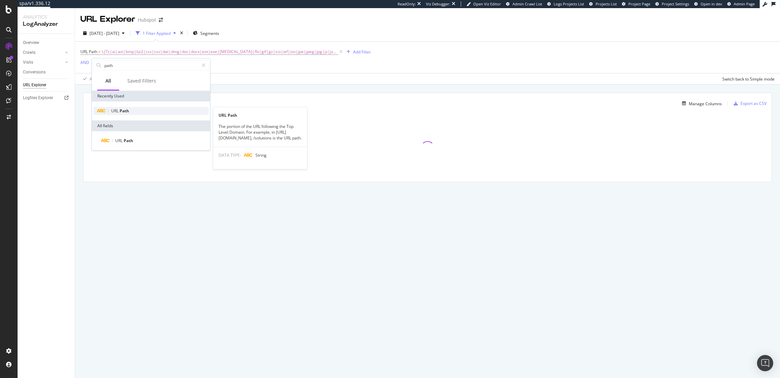
click at [134, 110] on div "URL Path" at bounding box center [151, 111] width 116 height 8
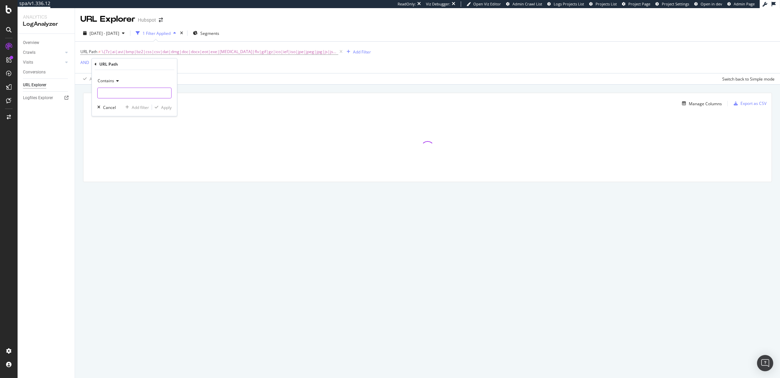
click at [119, 92] on input "text" at bounding box center [135, 93] width 74 height 11
type input ".api"
click at [168, 109] on div "Apply" at bounding box center [166, 107] width 10 height 6
click at [151, 64] on div "Add Filter" at bounding box center [155, 64] width 18 height 6
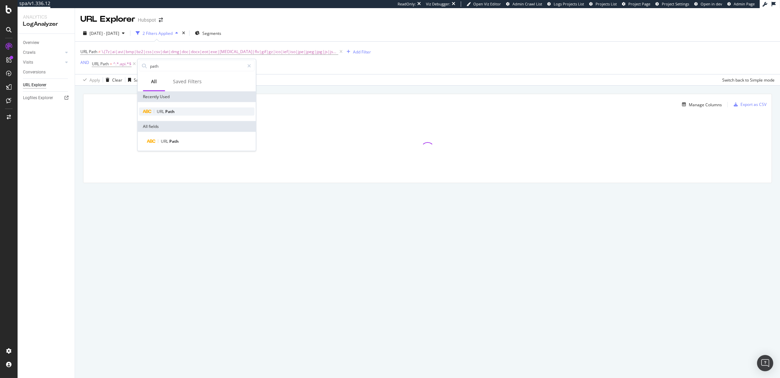
click at [168, 112] on span "Path" at bounding box center [169, 112] width 9 height 6
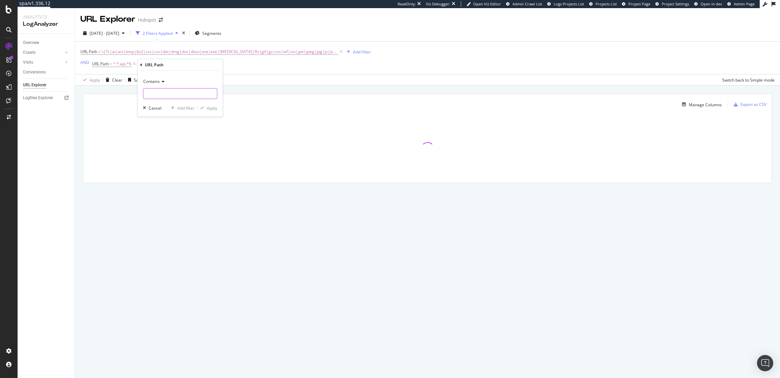
click at [153, 93] on input "text" at bounding box center [180, 93] width 74 height 11
type input "grpahql"
click at [212, 105] on div "Apply" at bounding box center [212, 108] width 10 height 6
click at [140, 64] on div "and" at bounding box center [142, 64] width 7 height 6
click at [180, 66] on span "^.*grpahql.*$" at bounding box center [180, 63] width 26 height 9
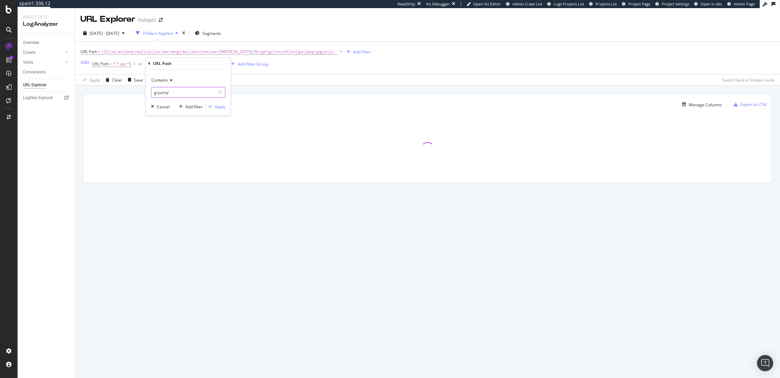
click at [161, 92] on input "grpahql" at bounding box center [183, 92] width 64 height 11
click at [162, 94] on input "grpahql" at bounding box center [183, 92] width 64 height 11
type input "graphql"
click at [220, 107] on div "Apply" at bounding box center [220, 107] width 10 height 6
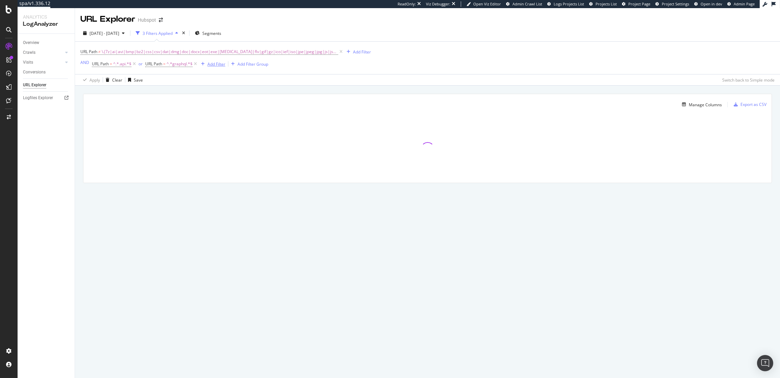
click at [213, 65] on div "Add Filter" at bounding box center [217, 64] width 18 height 6
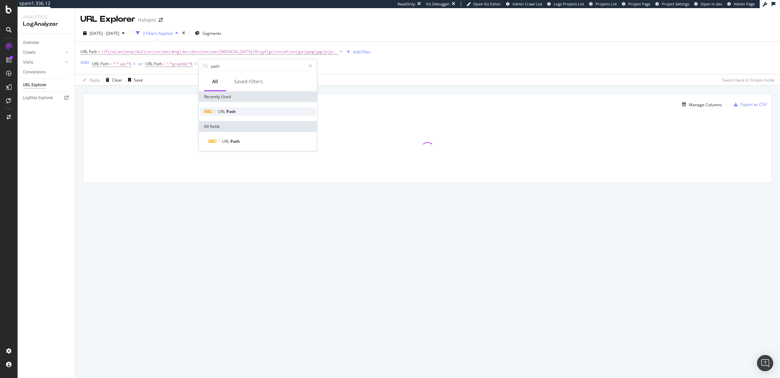
click at [231, 111] on span "Path" at bounding box center [230, 112] width 9 height 6
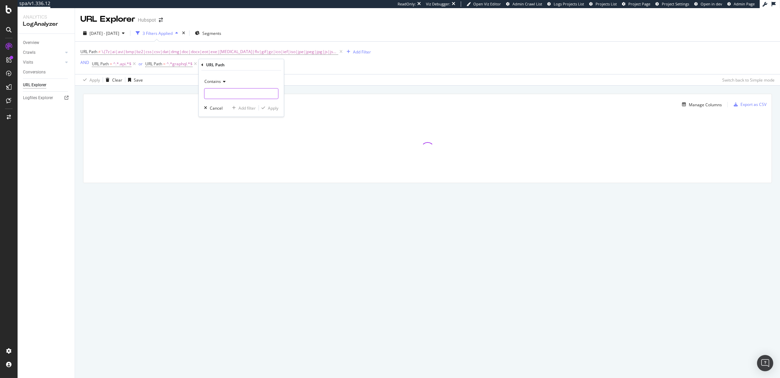
click at [228, 91] on input "text" at bounding box center [241, 93] width 74 height 11
click at [340, 76] on div "Apply Clear Save Switch back to Simple mode" at bounding box center [427, 79] width 705 height 11
click at [264, 64] on icon at bounding box center [262, 64] width 6 height 7
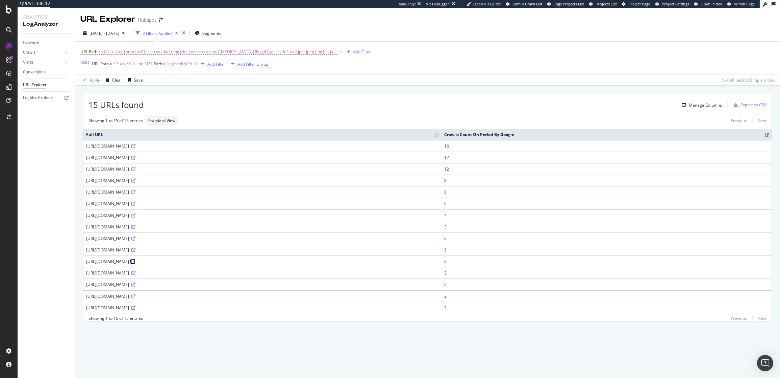
click at [136, 259] on link at bounding box center [132, 261] width 5 height 6
click at [134, 65] on icon at bounding box center [134, 64] width 6 height 7
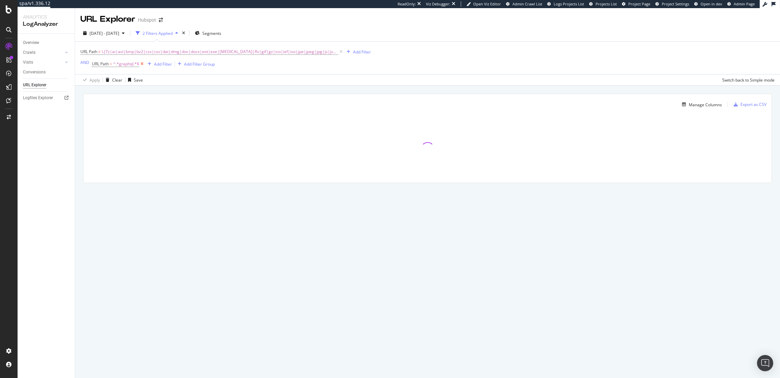
click at [142, 65] on icon at bounding box center [142, 64] width 6 height 7
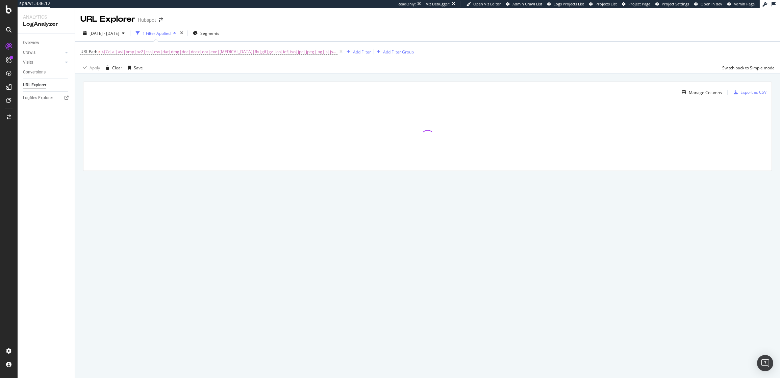
click at [388, 49] on div "Add Filter Group" at bounding box center [398, 52] width 31 height 6
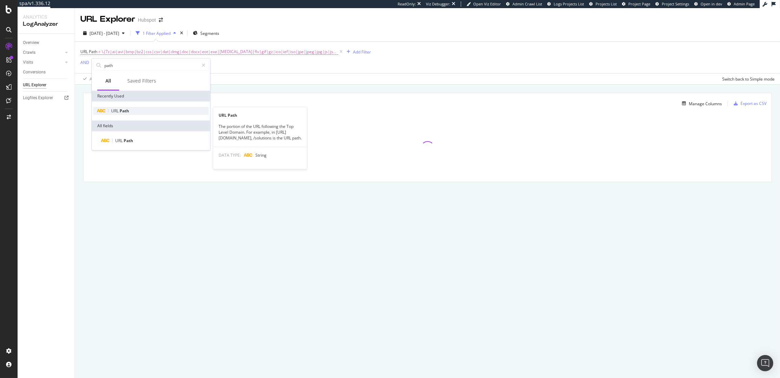
click at [122, 113] on div "URL Path" at bounding box center [120, 110] width 18 height 5
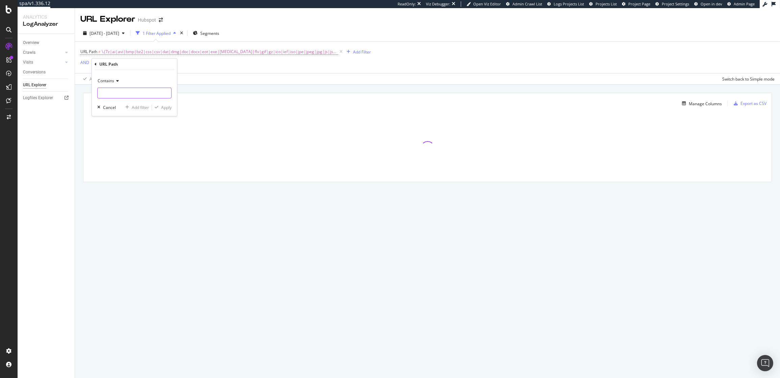
click at [116, 92] on input "text" at bounding box center [135, 93] width 74 height 11
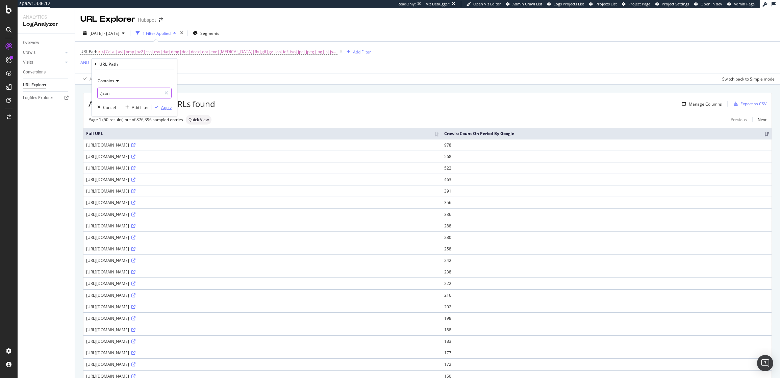
type input "/json"
click at [169, 107] on div "Apply" at bounding box center [166, 107] width 10 height 6
drag, startPoint x: 163, startPoint y: 147, endPoint x: 137, endPoint y: 148, distance: 26.1
click at [137, 148] on div "https://www.hubspot.com/_hcms/forms/embed/v3/form/53/438f4c23-5908-4c4e-a9a7-e3…" at bounding box center [262, 146] width 353 height 6
copy div "_hcms/forms/"
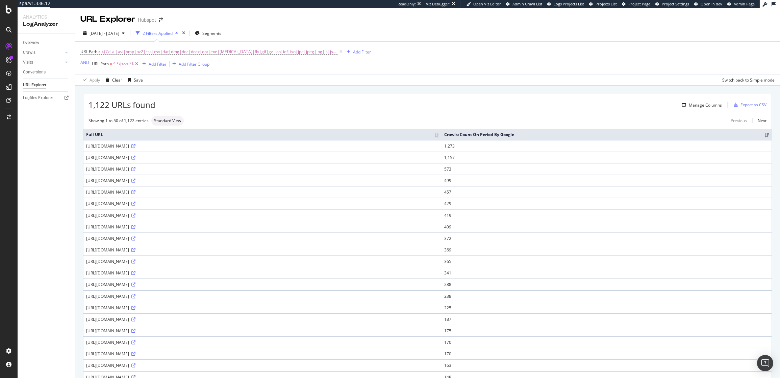
click at [138, 65] on icon at bounding box center [137, 64] width 6 height 7
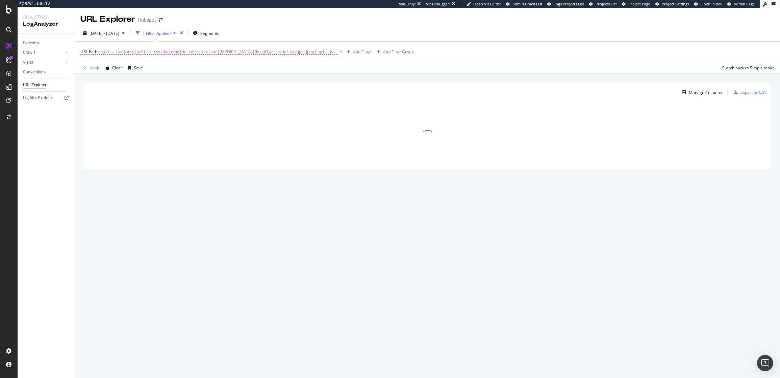
click at [391, 50] on div "Add Filter Group" at bounding box center [398, 52] width 31 height 6
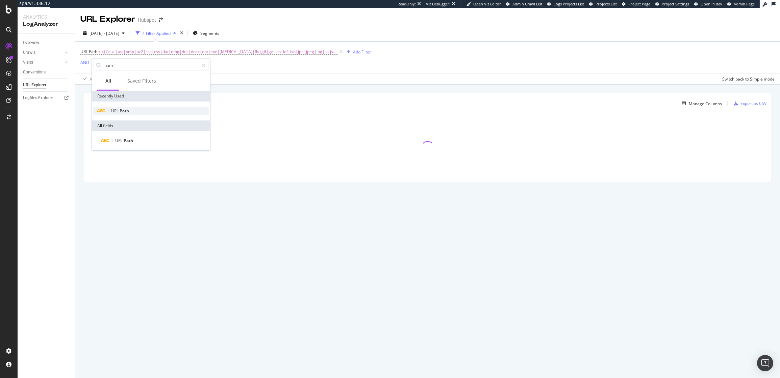
click at [125, 109] on span "Path" at bounding box center [124, 111] width 9 height 6
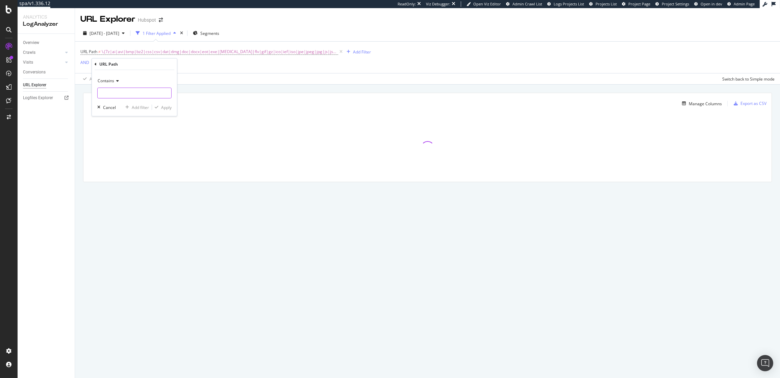
click at [114, 94] on input "text" at bounding box center [135, 93] width 74 height 11
paste input "_hcms/forms/"
type input "_hcms/forms/"
click at [164, 103] on div "Contains _hcms/forms/ Cancel Add filter Apply" at bounding box center [134, 93] width 85 height 46
click at [164, 107] on div "Apply" at bounding box center [166, 107] width 10 height 6
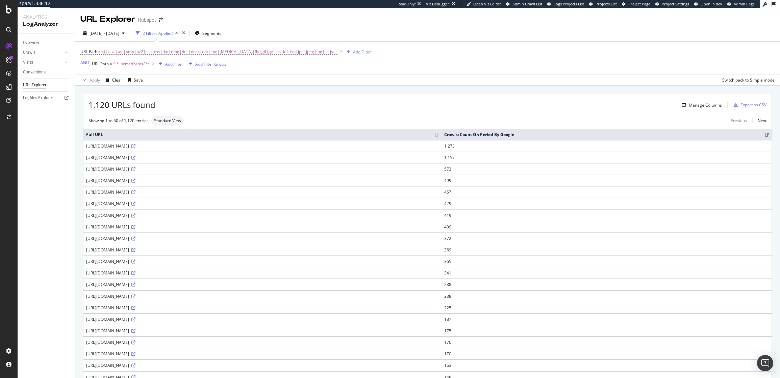
click at [138, 66] on span "^.*_hcms/forms/.*$" at bounding box center [131, 63] width 37 height 9
click at [120, 95] on input "_hcms/forms/" at bounding box center [130, 92] width 64 height 11
type input "/static/"
click at [170, 107] on div "Apply" at bounding box center [166, 107] width 10 height 6
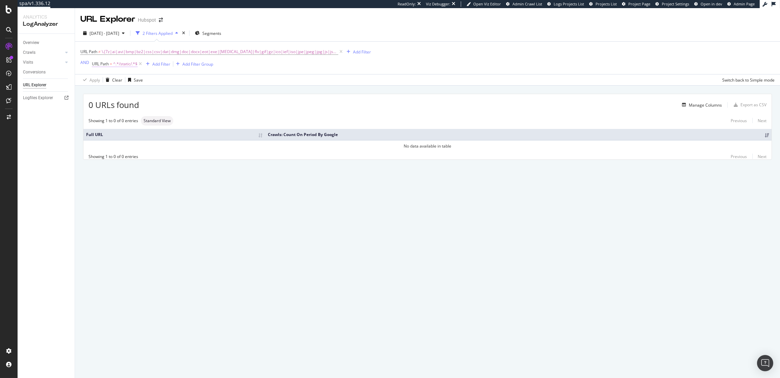
click at [110, 66] on span "=" at bounding box center [111, 64] width 2 height 6
click at [205, 93] on div "0 URLs found Manage Columns Export as CSV Showing 1 to 0 of 0 entries Standard …" at bounding box center [427, 135] width 705 height 98
click at [338, 52] on icon at bounding box center [341, 51] width 6 height 7
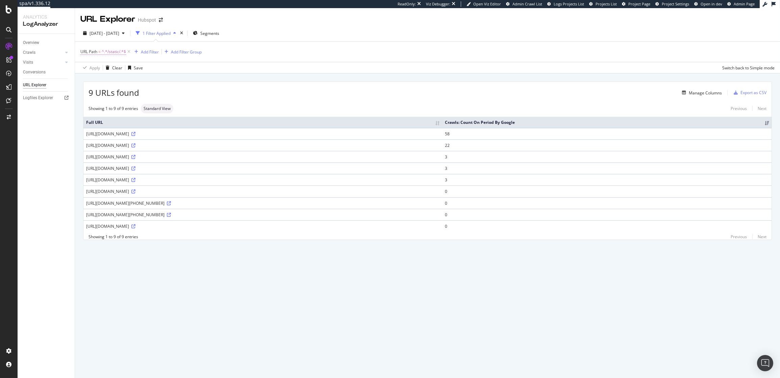
click at [114, 53] on span "^.*/static/.*$" at bounding box center [114, 51] width 24 height 9
click at [122, 80] on input "/static/" at bounding box center [119, 79] width 64 height 11
type input "/static"
click at [153, 92] on div "Apply" at bounding box center [155, 94] width 10 height 6
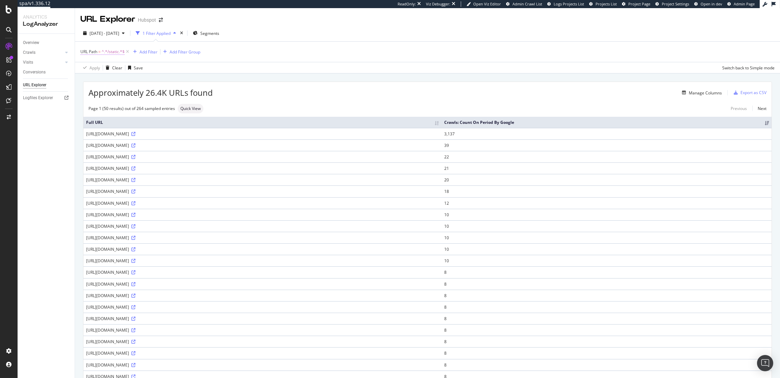
click at [113, 51] on span "^.*/static.*$" at bounding box center [113, 51] width 23 height 9
click at [97, 69] on span "Contains" at bounding box center [95, 68] width 17 height 6
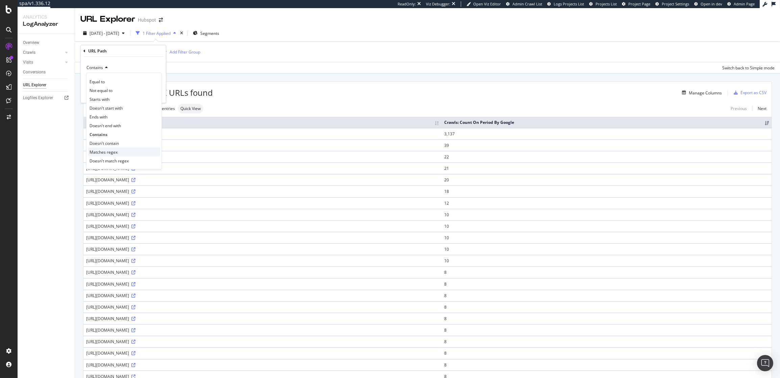
click at [121, 148] on div "Matches regex" at bounding box center [124, 151] width 72 height 9
click at [129, 78] on input "/static" at bounding box center [119, 79] width 64 height 11
paste input "^(?:.*(?:/static|/_hcms/forms/|/rss/feed).*)$"
click at [115, 80] on input "^(?:.*(?:/static|/_hcms/forms/|/rss/feed).*)$" at bounding box center [119, 79] width 64 height 11
type input "^(?:.*(?:/static-|/_hcms/forms/|/rss/feed).*)$"
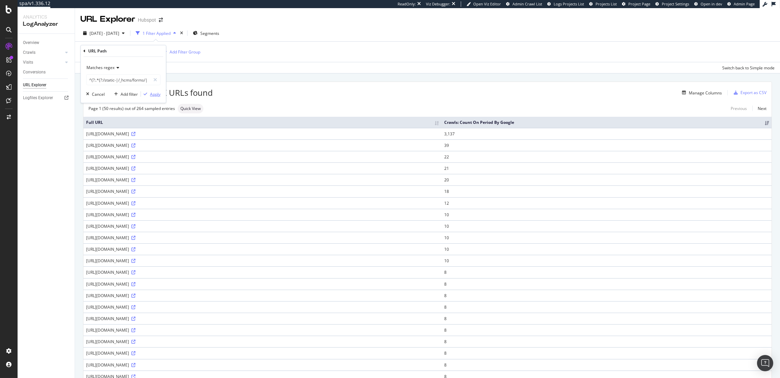
click at [156, 96] on div "Apply" at bounding box center [155, 94] width 10 height 6
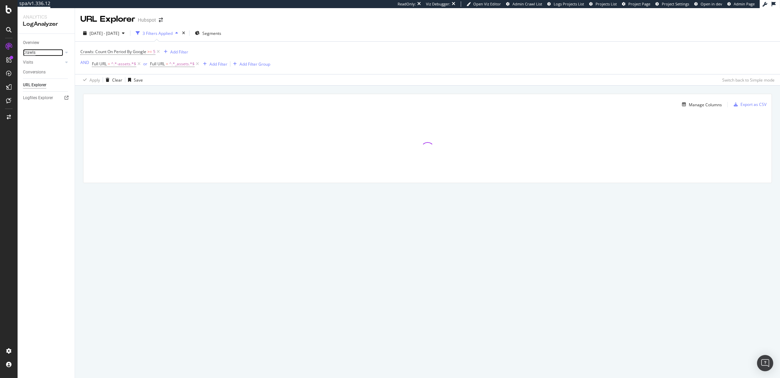
click at [30, 53] on div "Crawls" at bounding box center [29, 52] width 13 height 7
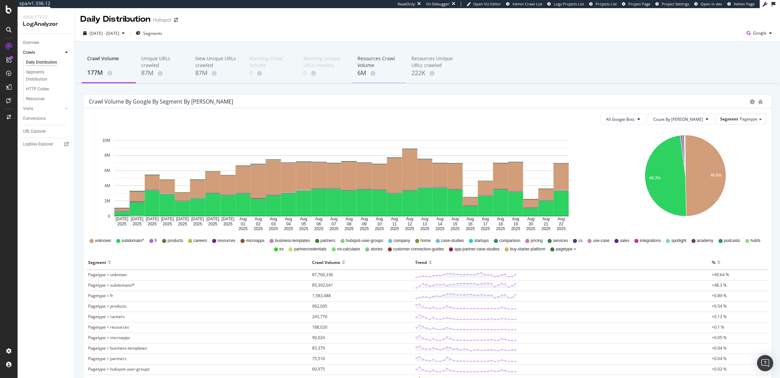
click at [366, 62] on div "Resources Crawl Volume" at bounding box center [379, 62] width 43 height 14
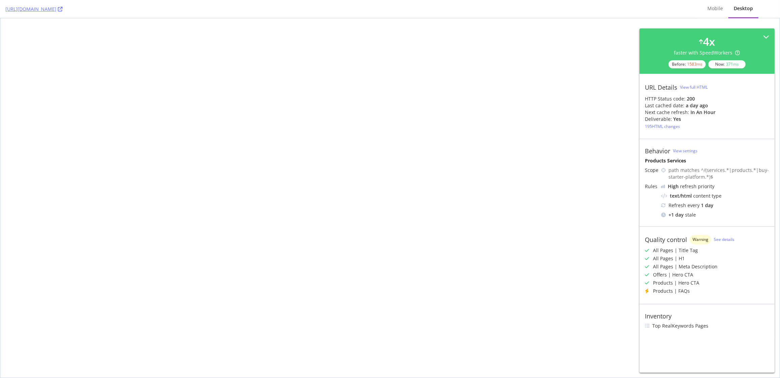
select select "1"
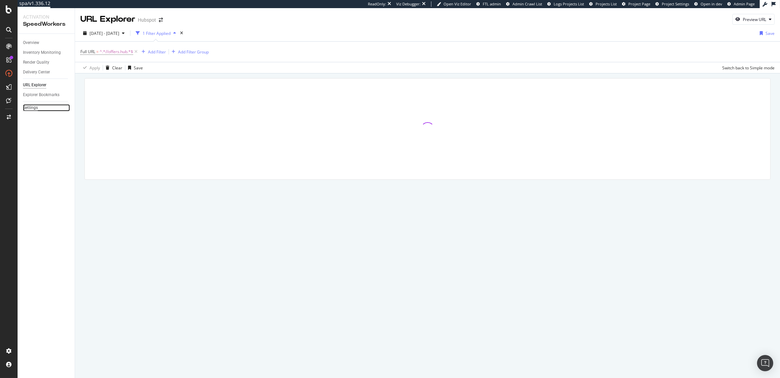
click at [28, 107] on div "Settings" at bounding box center [30, 107] width 15 height 7
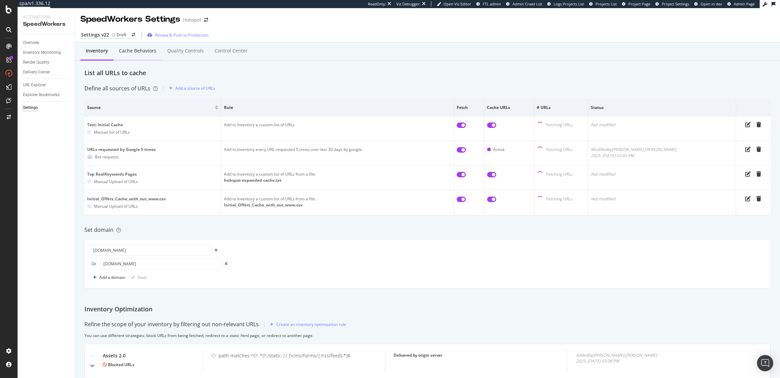
click at [132, 53] on div "Cache behaviors" at bounding box center [138, 50] width 38 height 7
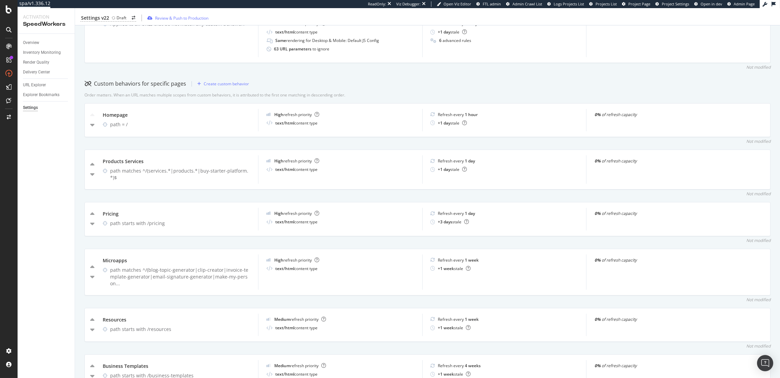
scroll to position [167, 0]
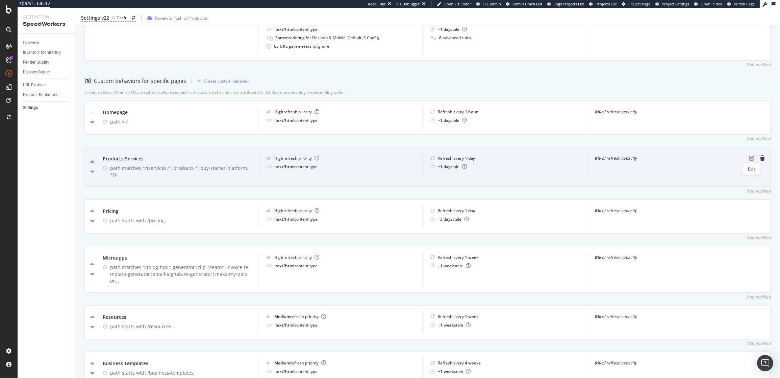
click at [752, 156] on icon "pen-to-square" at bounding box center [751, 157] width 5 height 5
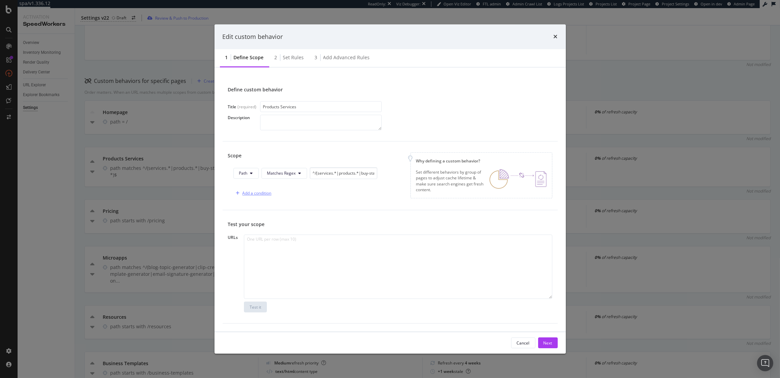
click at [250, 191] on div "Add a condition" at bounding box center [257, 193] width 29 height 6
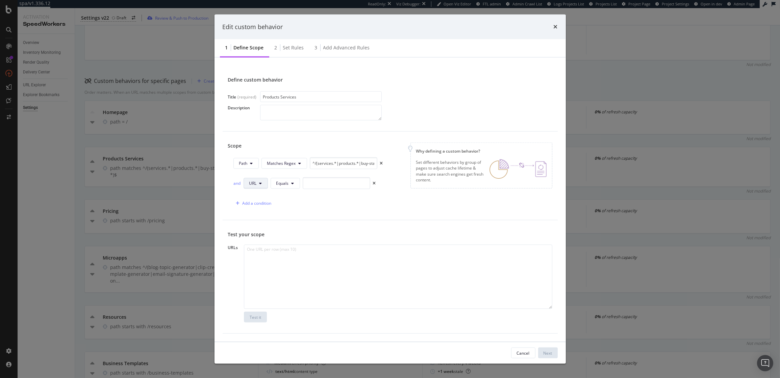
click at [254, 183] on span "URL" at bounding box center [252, 183] width 7 height 6
click at [259, 217] on div "Host" at bounding box center [261, 221] width 34 height 10
click at [283, 182] on span "Equals" at bounding box center [284, 183] width 13 height 6
click at [294, 293] on span "Doesn't Contain" at bounding box center [298, 296] width 40 height 6
click at [332, 184] on input "modal" at bounding box center [356, 183] width 68 height 12
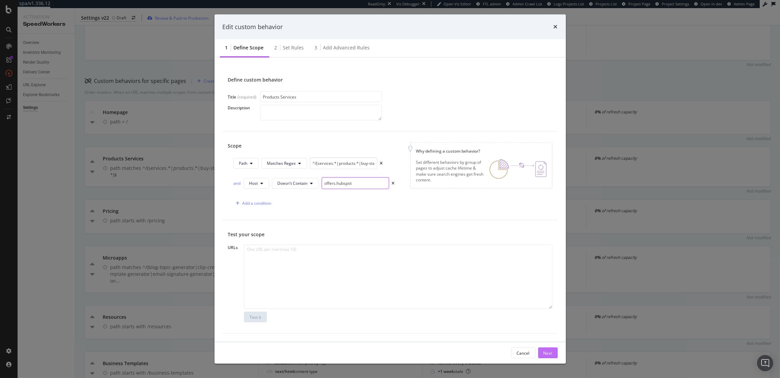
type input "offers.hubspot"
click at [547, 351] on div "Next" at bounding box center [548, 353] width 9 height 6
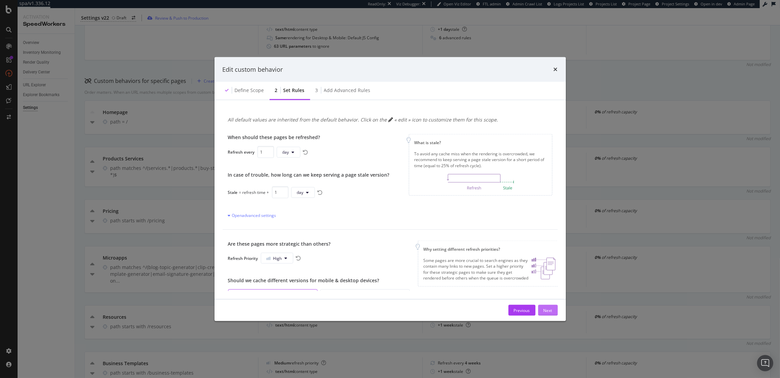
click at [549, 311] on div "Next" at bounding box center [548, 310] width 9 height 6
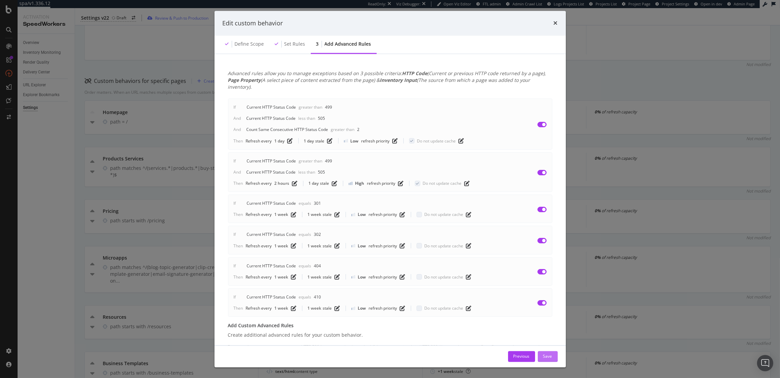
click at [548, 352] on div "Save" at bounding box center [548, 356] width 9 height 10
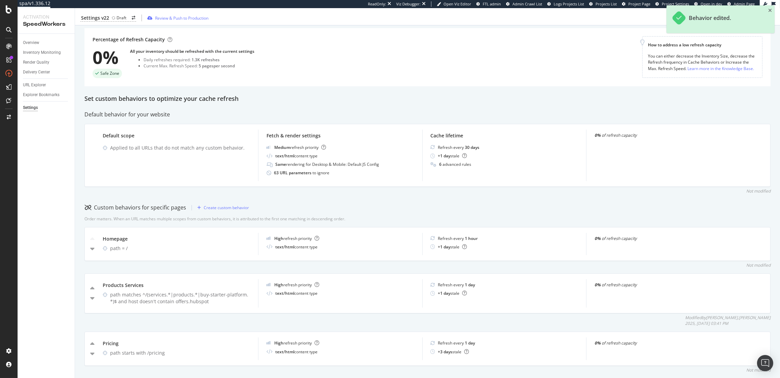
scroll to position [0, 0]
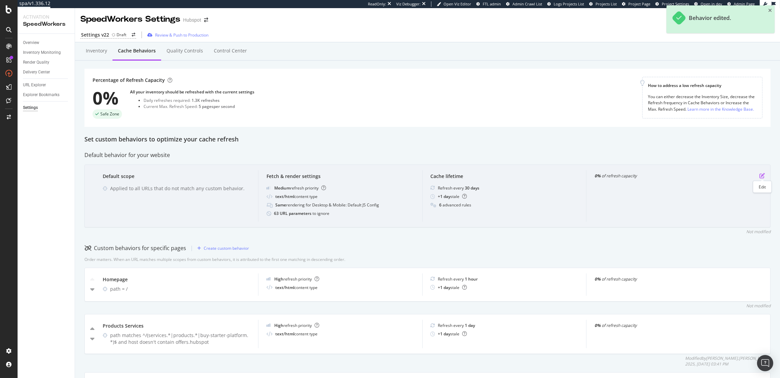
click at [762, 174] on icon "pen-to-square" at bounding box center [762, 175] width 5 height 5
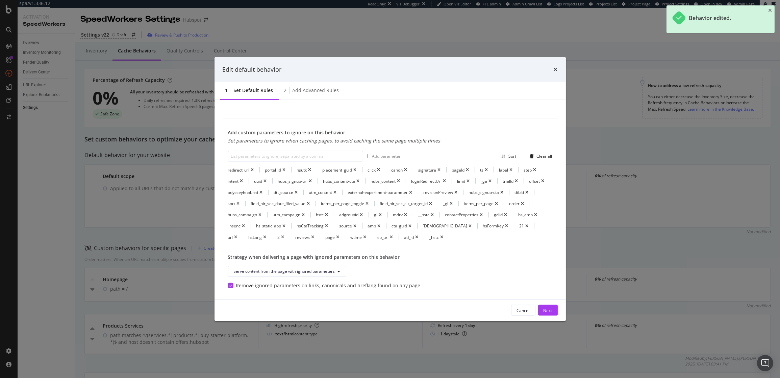
scroll to position [244, 0]
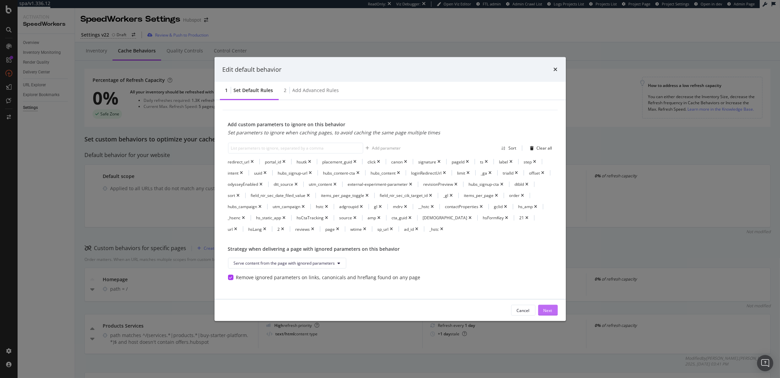
click at [547, 307] on div "Next" at bounding box center [548, 310] width 9 height 6
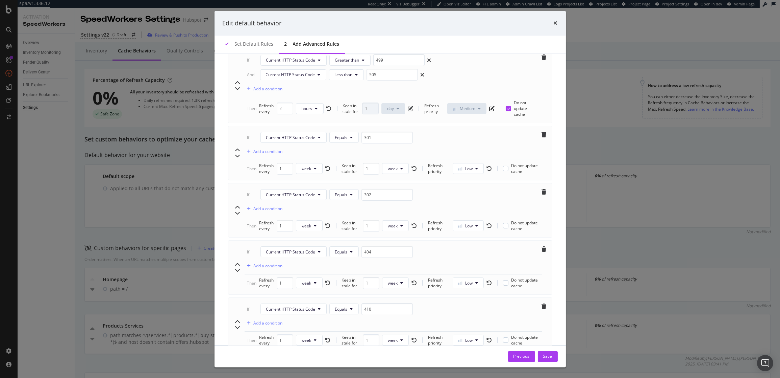
scroll to position [159, 0]
click at [555, 23] on icon "times" at bounding box center [556, 23] width 4 height 5
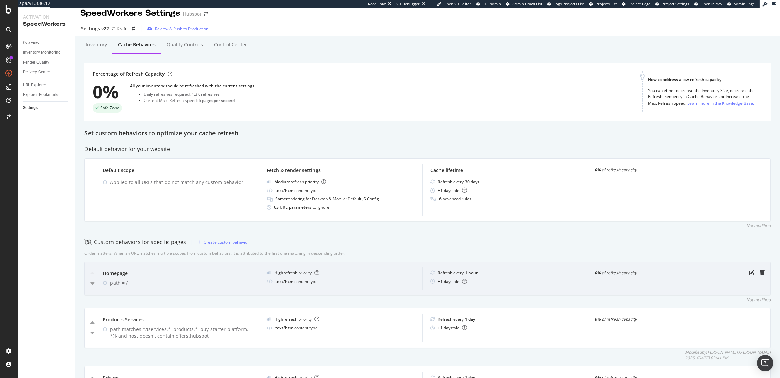
scroll to position [0, 0]
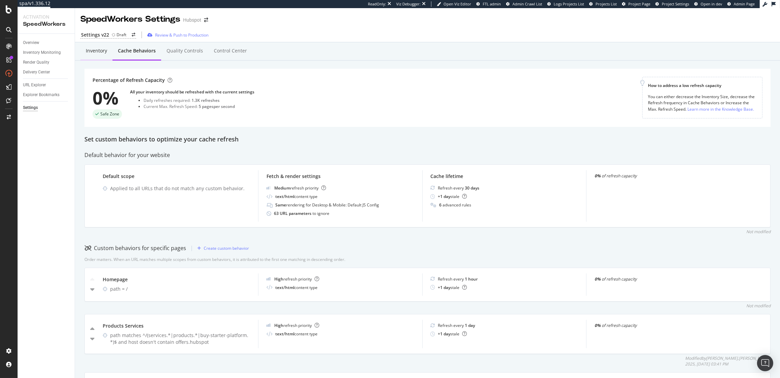
click at [93, 49] on div "Inventory" at bounding box center [96, 50] width 21 height 7
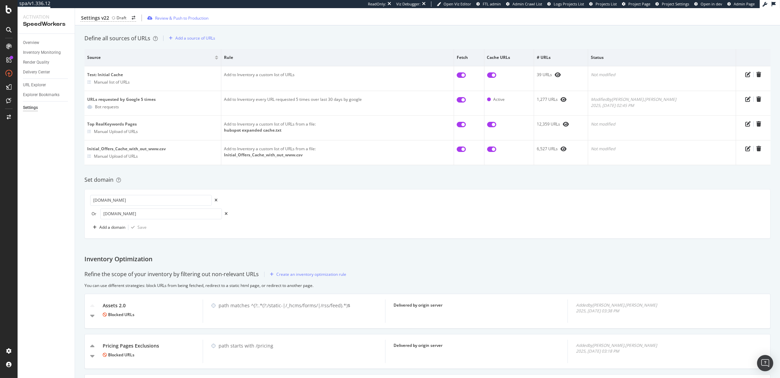
scroll to position [104, 0]
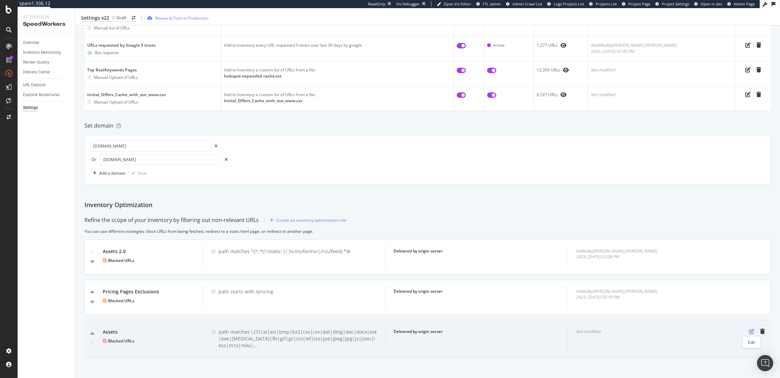
click at [751, 330] on icon "pen-to-square" at bounding box center [751, 330] width 5 height 5
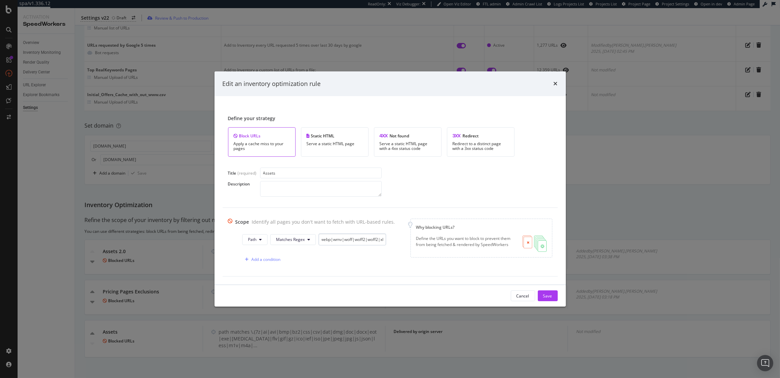
scroll to position [0, 760]
click at [345, 239] on input "\.(7z|ai|avi|bmp|bz2|css|csv|dat|dmg|doc|docx|eot|exe|flac|flv|gif|gz|ico|ief|i…" at bounding box center [353, 239] width 68 height 12
paste input "lsxx"
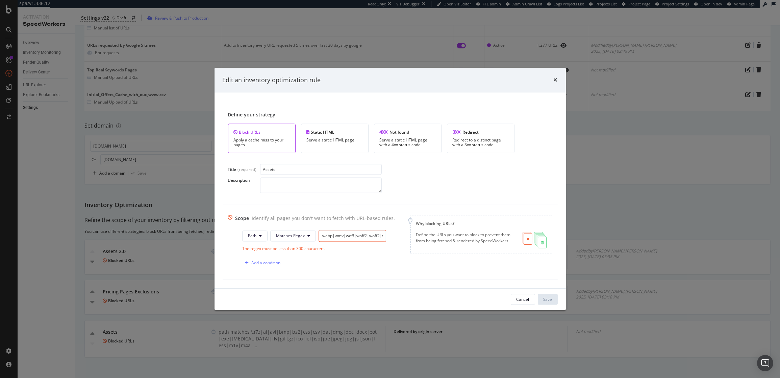
type input "\.(7z|ai|avi|bmp|bz2|css|csv|dat|dmg|doc|docx|eot|exe|flac|flv|gif|gz|ico|ief|i…"
click at [527, 300] on div "Cancel" at bounding box center [523, 299] width 13 height 6
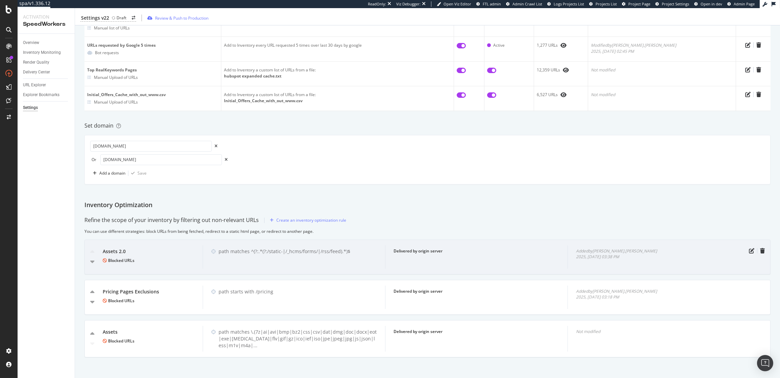
click at [236, 255] on div "path matches ^(?:.*(?:/static-|/_hcms/forms/|/rss/feed).*)$" at bounding box center [294, 256] width 183 height 23
click at [753, 250] on icon "pen-to-square" at bounding box center [751, 250] width 5 height 5
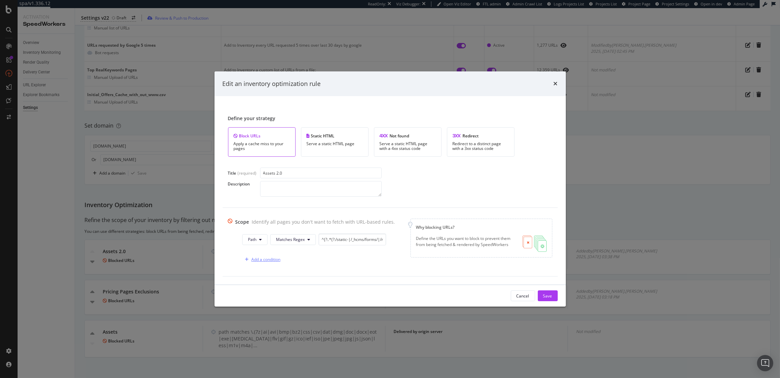
click at [261, 260] on div "Add a condition" at bounding box center [265, 259] width 29 height 6
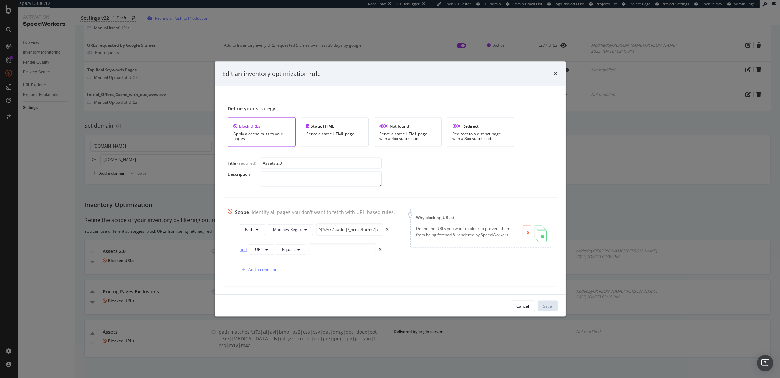
click at [240, 248] on div "and" at bounding box center [243, 249] width 7 height 6
click at [261, 250] on button "URL" at bounding box center [262, 249] width 24 height 11
click at [263, 296] on div "Path" at bounding box center [265, 300] width 34 height 10
click at [285, 249] on span "Equals" at bounding box center [290, 249] width 13 height 6
click at [292, 148] on span "Ends With" at bounding box center [301, 148] width 40 height 6
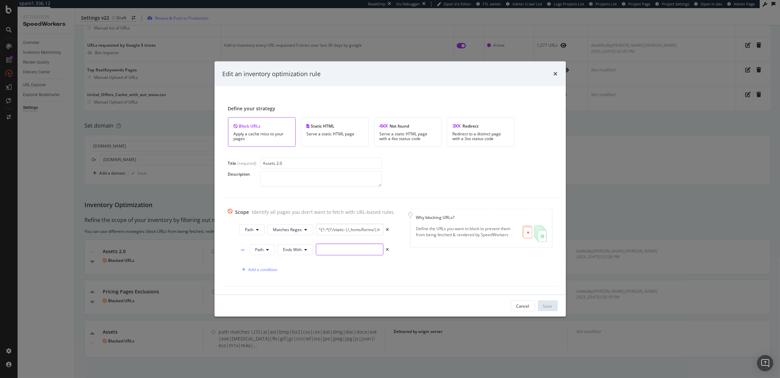
click at [339, 251] on input "modal" at bounding box center [350, 249] width 68 height 12
paste input "xlsx"
type input ".xlsx"
click at [548, 306] on div "Save" at bounding box center [548, 306] width 9 height 6
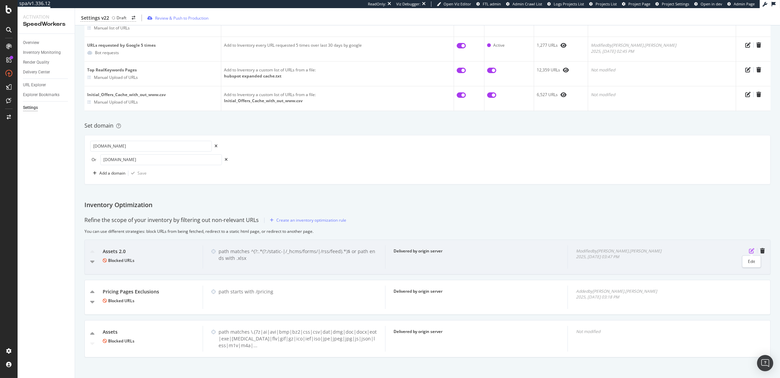
click at [751, 249] on icon "pen-to-square" at bounding box center [751, 250] width 5 height 5
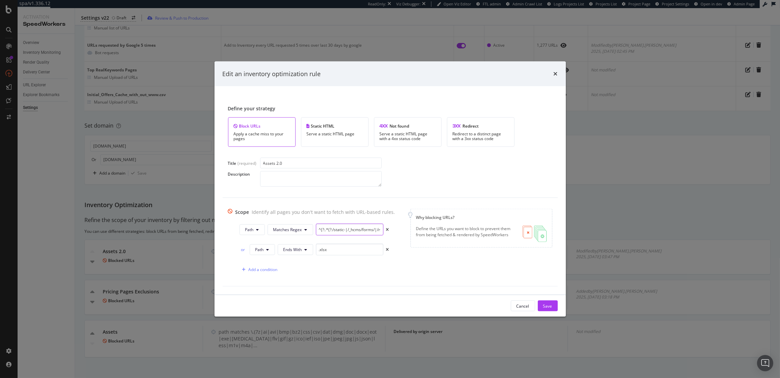
click at [344, 230] on input "^(?:.*(?:/static-|/_hcms/forms/|/rss/feed).*)$" at bounding box center [350, 229] width 68 height 12
paste input "hs-fs/hub/53/file/"
type input "^(?:.*(?:/static-|/hs-fs/hub/53/file|/_hcms/forms/|/rss/feed).*)$"
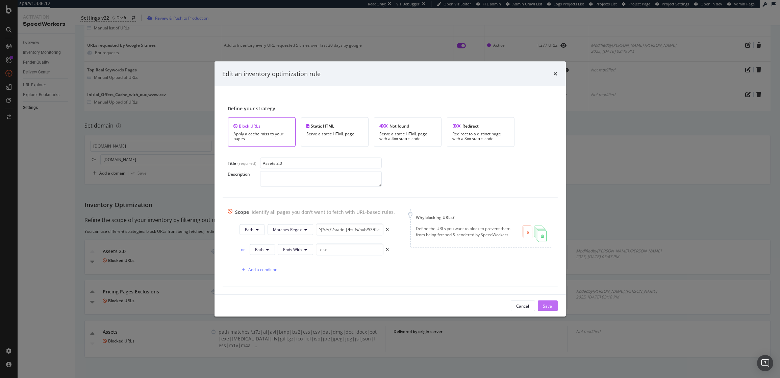
click at [548, 307] on div "Save" at bounding box center [548, 306] width 9 height 6
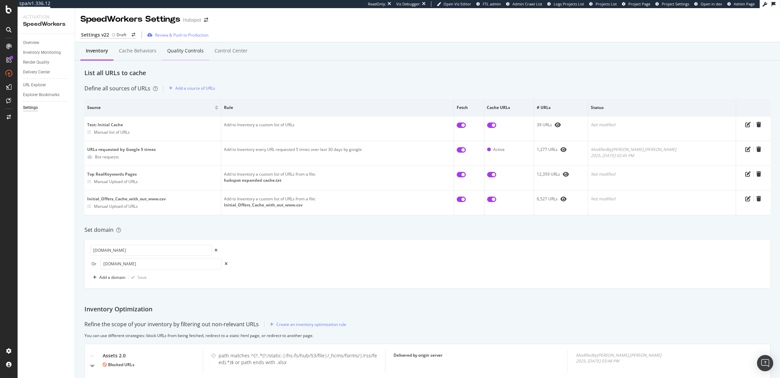
click at [185, 50] on div "Quality Controls" at bounding box center [185, 50] width 37 height 7
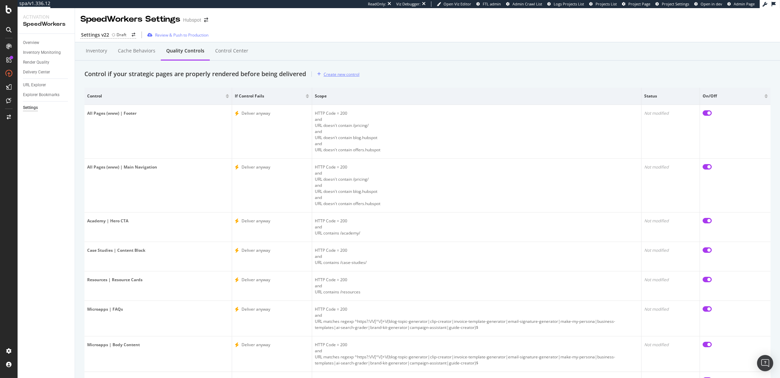
click at [337, 73] on div "Create new control" at bounding box center [342, 74] width 36 height 6
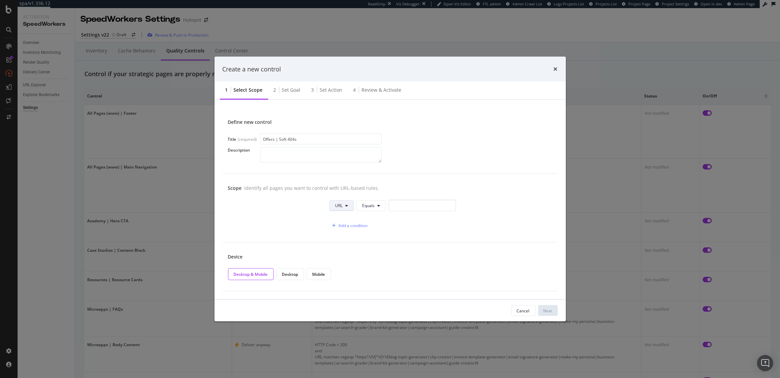
type input "Offers | Soft 404s"
click at [344, 206] on button "URL" at bounding box center [342, 205] width 24 height 11
click at [376, 206] on button "Equals" at bounding box center [371, 205] width 29 height 11
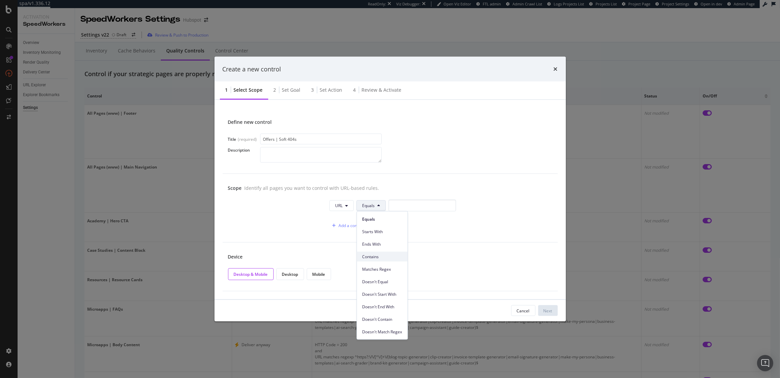
click at [377, 255] on span "Contains" at bounding box center [382, 256] width 40 height 6
click at [398, 204] on input "modal" at bounding box center [425, 205] width 68 height 12
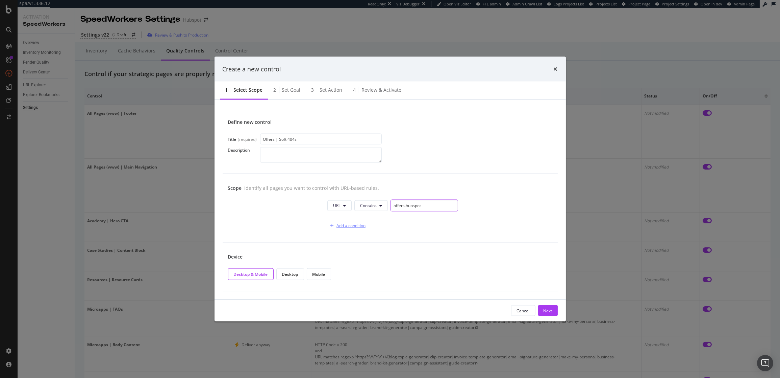
type input "offers.hubspot"
click at [346, 227] on div "Add a condition" at bounding box center [351, 225] width 29 height 6
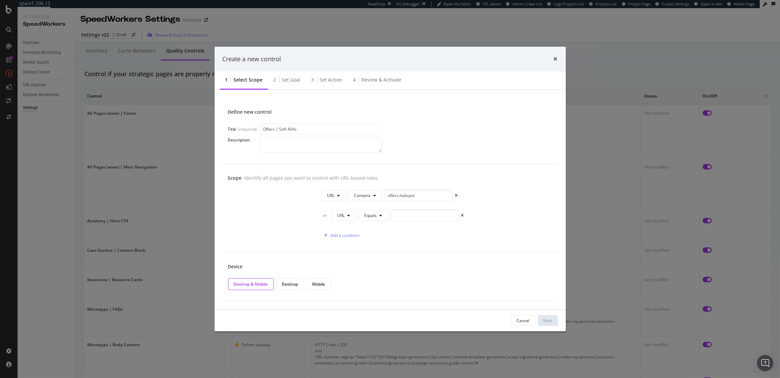
click at [324, 216] on div "or" at bounding box center [325, 215] width 7 height 6
click at [345, 216] on span "URL" at bounding box center [341, 215] width 7 height 6
click at [346, 239] on span "HTTP Code" at bounding box center [348, 241] width 21 height 6
click at [419, 213] on input "0" at bounding box center [432, 215] width 68 height 12
type input "200"
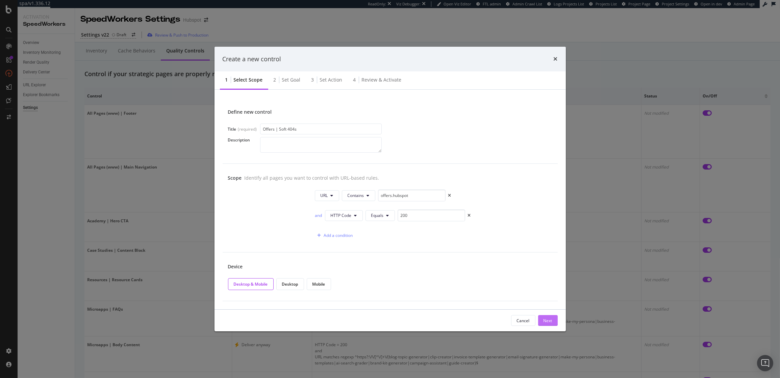
click at [549, 320] on div "Next" at bounding box center [548, 320] width 9 height 6
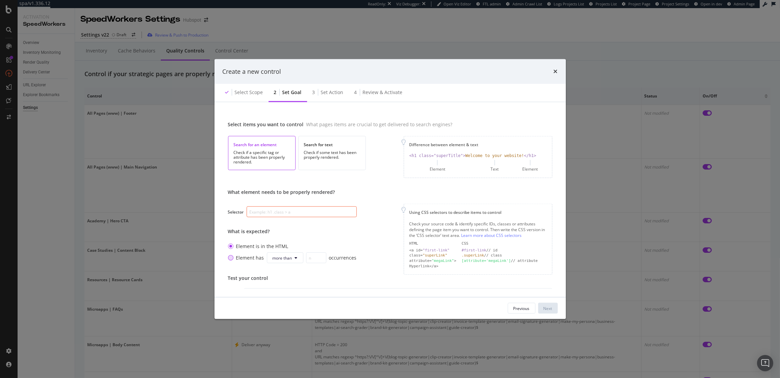
click at [230, 257] on div "modal" at bounding box center [230, 257] width 5 height 5
click at [291, 258] on button "more than" at bounding box center [285, 257] width 37 height 11
click at [286, 296] on span "less than" at bounding box center [281, 296] width 21 height 6
click at [310, 259] on input "0" at bounding box center [314, 257] width 20 height 11
click at [317, 256] on input "1" at bounding box center [314, 257] width 20 height 11
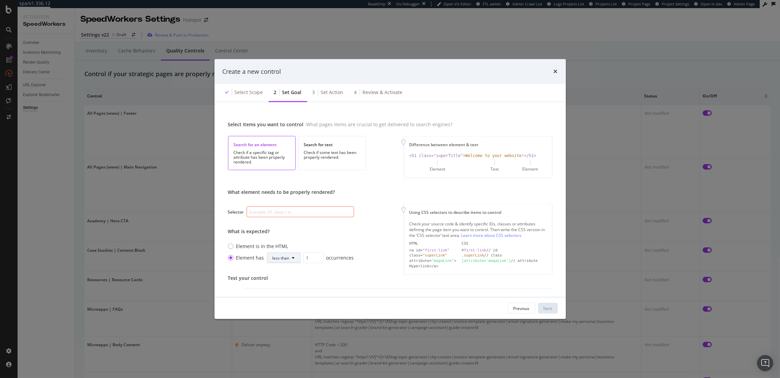
click at [286, 255] on span "less than" at bounding box center [281, 258] width 17 height 6
click at [280, 269] on span "exactly" at bounding box center [281, 271] width 20 height 6
click at [305, 258] on input "1" at bounding box center [310, 257] width 20 height 11
type input "0"
click at [327, 278] on div "Test your control" at bounding box center [390, 277] width 324 height 7
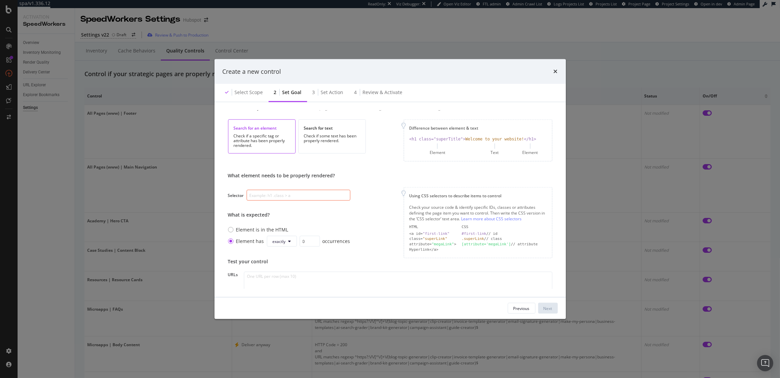
scroll to position [14, 0]
click at [295, 202] on input "modal" at bounding box center [299, 197] width 104 height 11
paste input "[class*="body-container-wrapper"]"
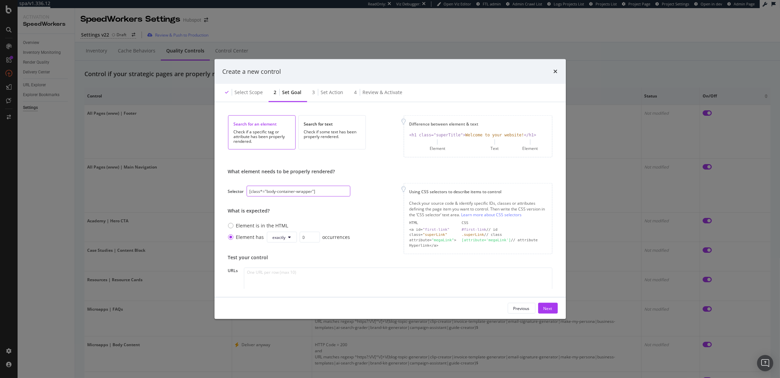
scroll to position [24, 0]
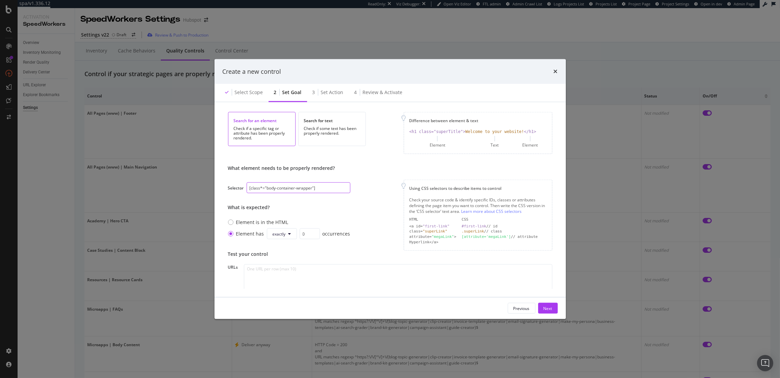
type input "[class*="body-container-wrapper"]"
click at [326, 268] on textarea "modal" at bounding box center [398, 296] width 308 height 64
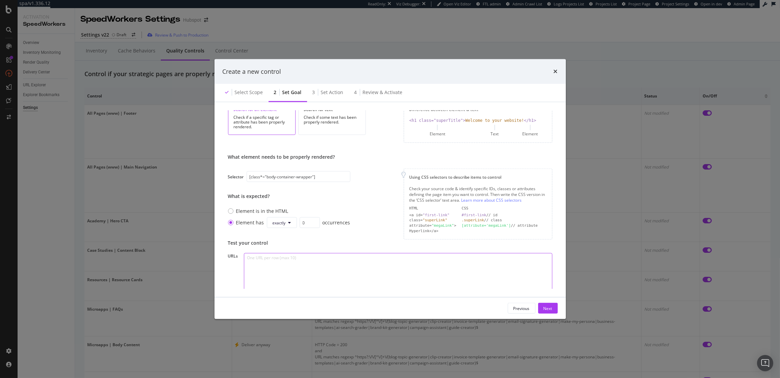
scroll to position [0, 0]
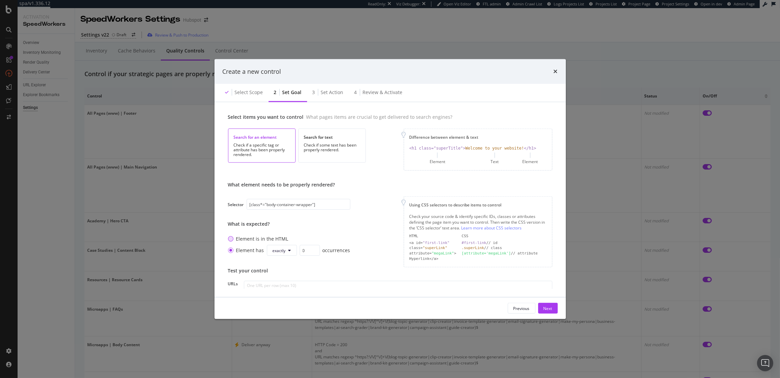
click at [233, 237] on div "Element is in the HTML" at bounding box center [289, 238] width 122 height 7
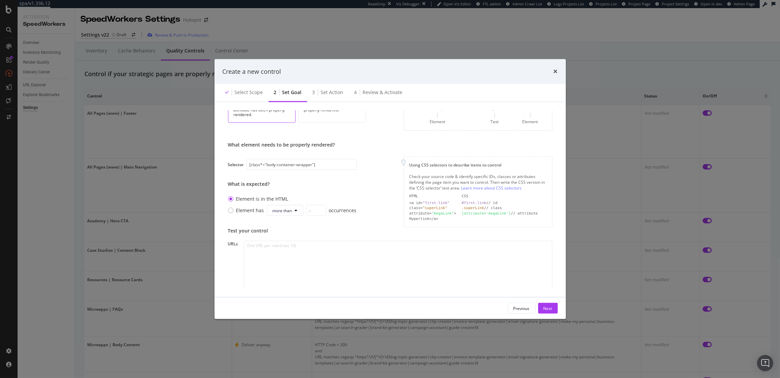
scroll to position [47, 0]
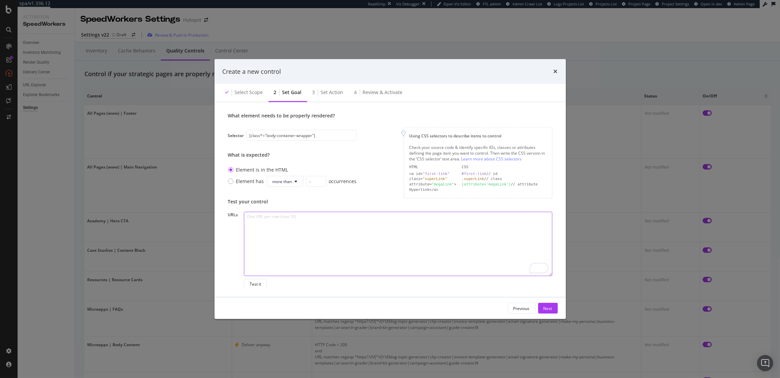
click at [367, 231] on textarea "To enrich screen reader interactions, please activate Accessibility in Grammarl…" at bounding box center [398, 243] width 308 height 64
paste textarea "[URL][DOMAIN_NAME]"
paste textarea "https://offers.hubspot.com/crm-platform-demo"
type textarea "https://offers.hubspot.com/products/non-profit-demo-of-hubspot https://offers.h…"
click at [258, 285] on div "Test it" at bounding box center [255, 284] width 11 height 6
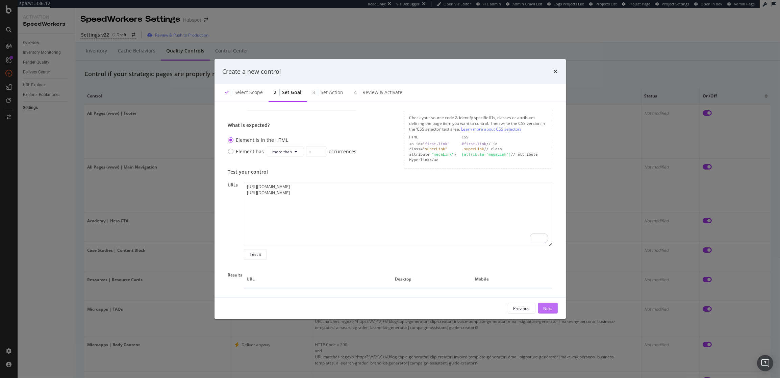
click at [542, 304] on button "Next" at bounding box center [548, 308] width 20 height 11
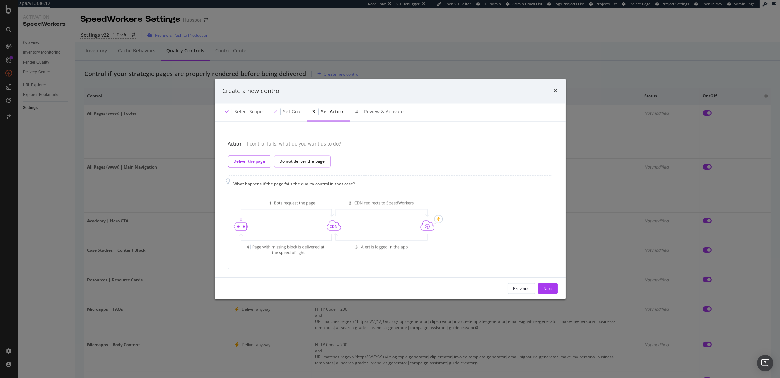
click at [311, 162] on div "Do not deliver the page" at bounding box center [302, 162] width 45 height 6
click at [551, 289] on div "Next" at bounding box center [548, 288] width 9 height 6
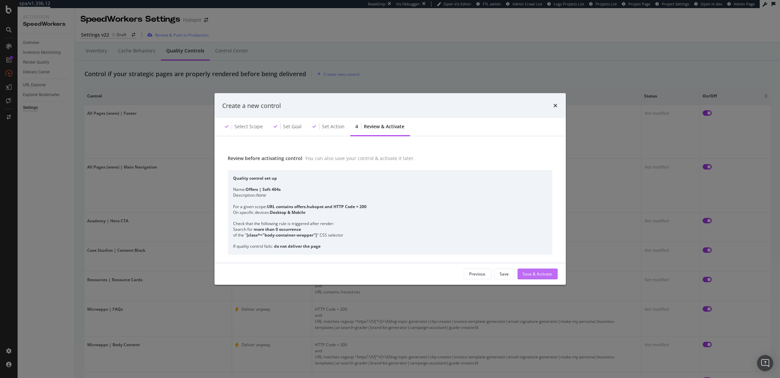
click at [545, 275] on div "Save & Activate" at bounding box center [537, 274] width 29 height 6
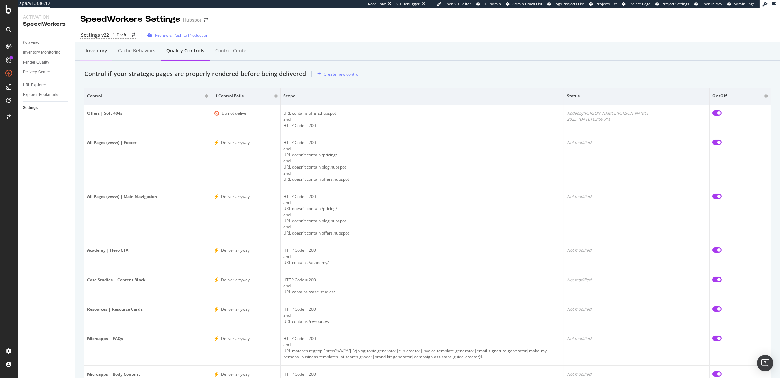
click at [100, 53] on div "Inventory" at bounding box center [96, 50] width 21 height 7
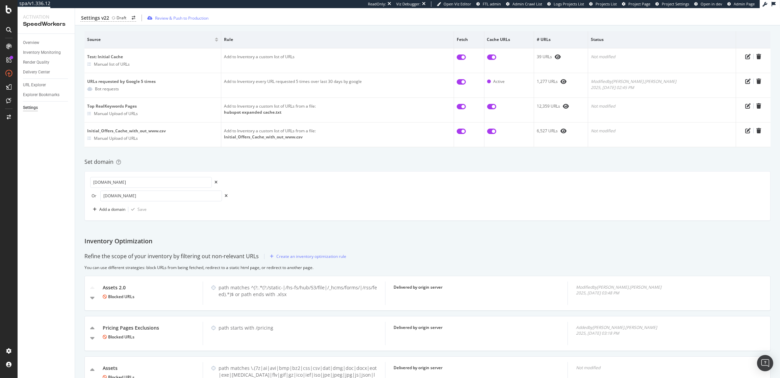
scroll to position [67, 0]
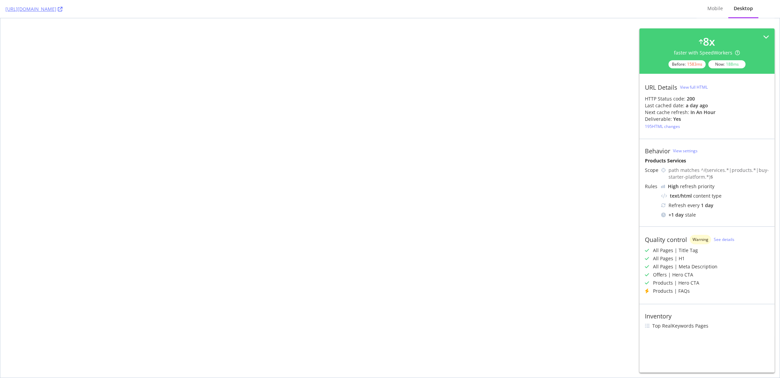
select select "1"
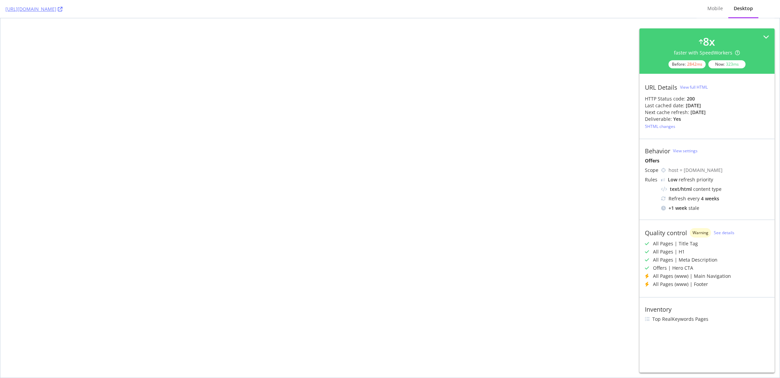
select select "1"
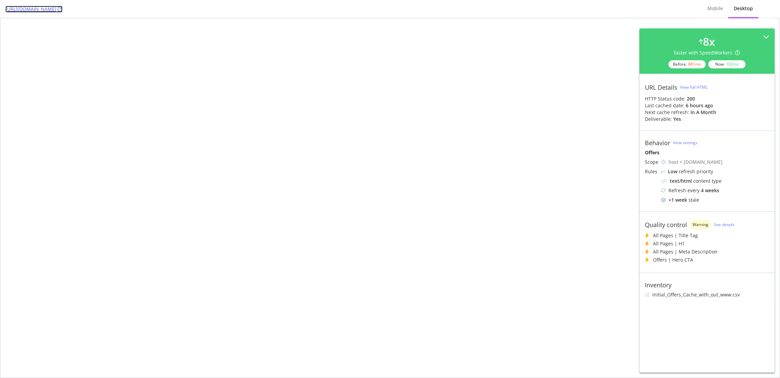
click at [63, 8] on icon at bounding box center [60, 9] width 5 height 5
click at [63, 9] on icon at bounding box center [60, 9] width 5 height 5
click at [63, 7] on icon at bounding box center [60, 9] width 5 height 5
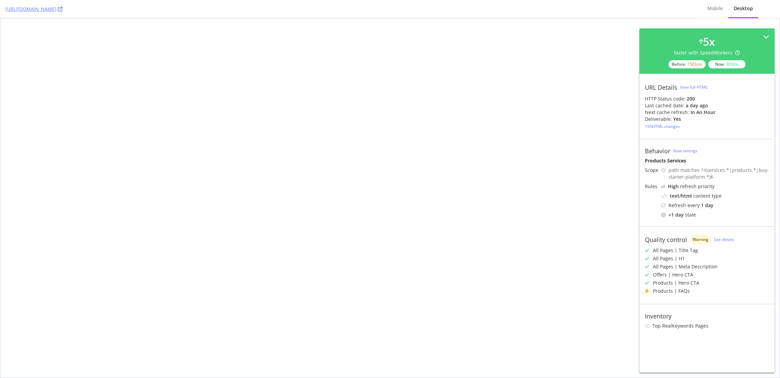
select select "1"
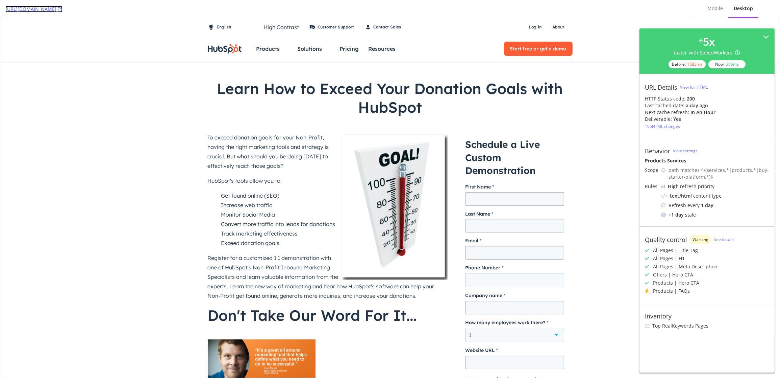
click at [63, 10] on icon at bounding box center [60, 9] width 5 height 5
